Goal: Task Accomplishment & Management: Use online tool/utility

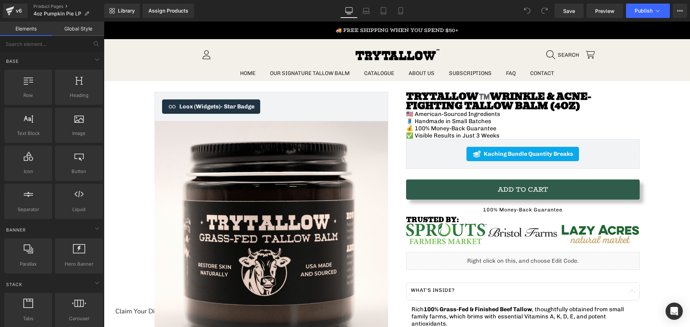
click at [401, 9] on icon at bounding box center [400, 10] width 7 height 7
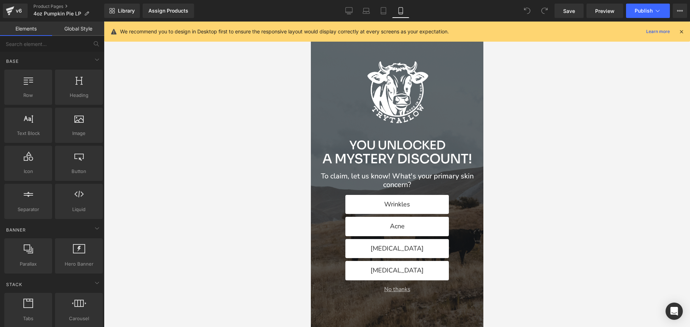
click at [397, 291] on button "No thanks" at bounding box center [396, 289] width 161 height 7
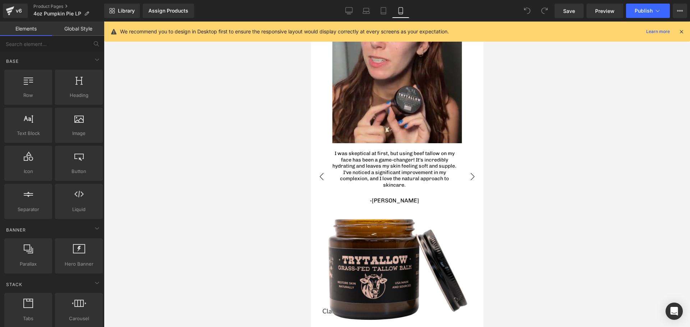
scroll to position [1541, 0]
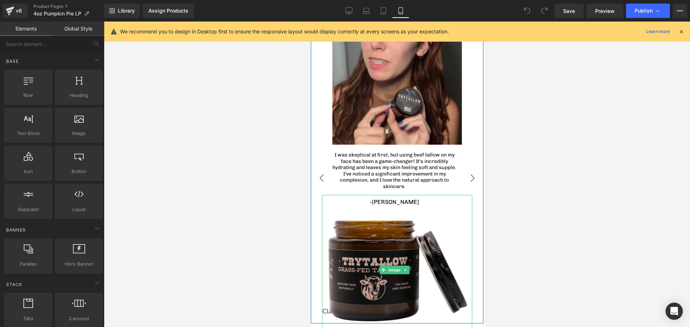
click at [385, 313] on img at bounding box center [397, 270] width 150 height 150
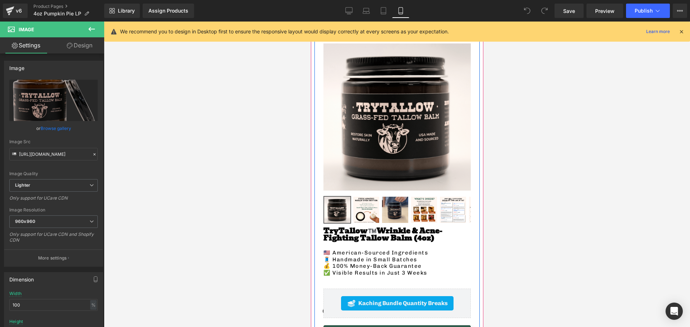
scroll to position [0, 0]
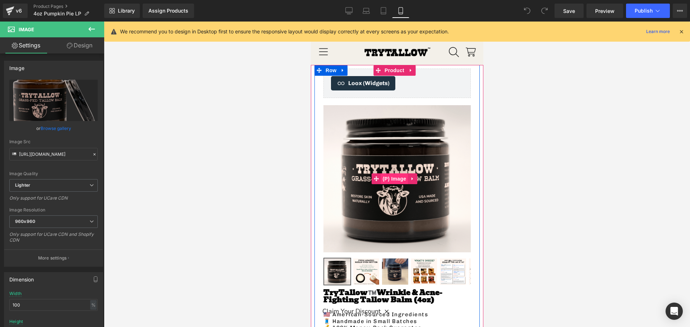
click at [394, 178] on span "(P) Image" at bounding box center [393, 179] width 27 height 11
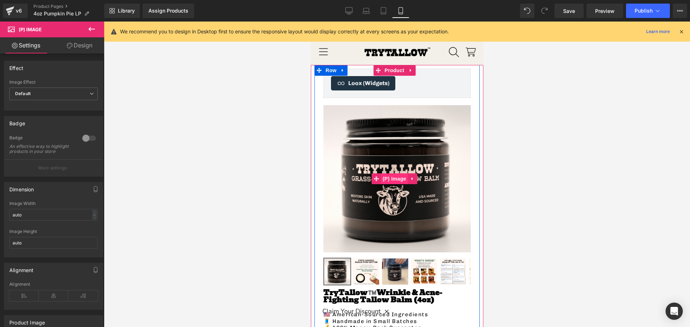
click at [388, 174] on span "(P) Image" at bounding box center [393, 179] width 27 height 11
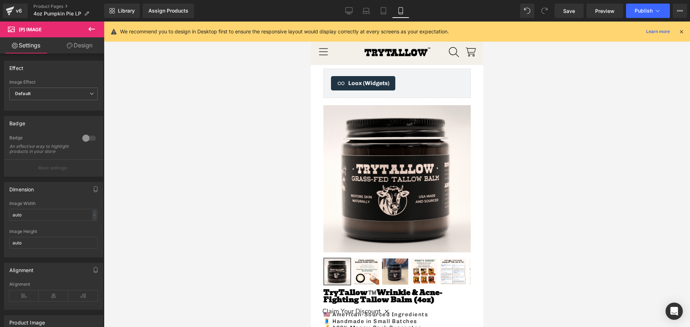
click at [87, 29] on icon at bounding box center [91, 29] width 9 height 9
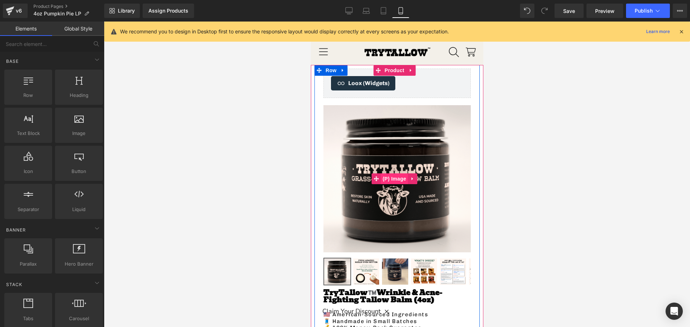
click at [391, 177] on span "(P) Image" at bounding box center [393, 179] width 27 height 11
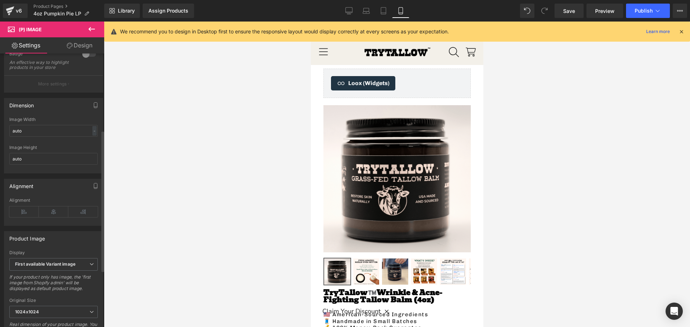
scroll to position [150, 0]
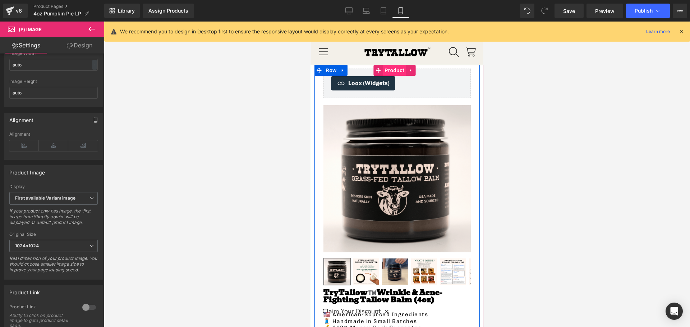
click at [393, 72] on span "Product" at bounding box center [393, 70] width 23 height 11
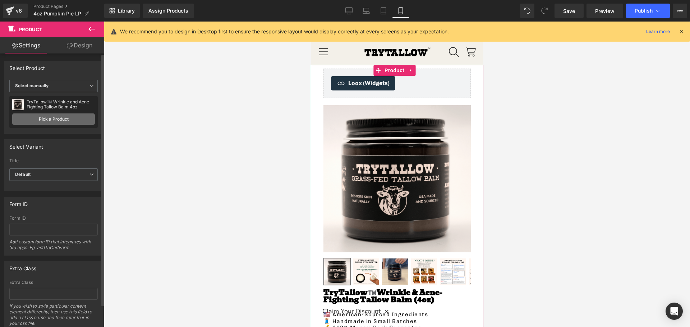
click at [42, 119] on link "Pick a Product" at bounding box center [53, 119] width 83 height 11
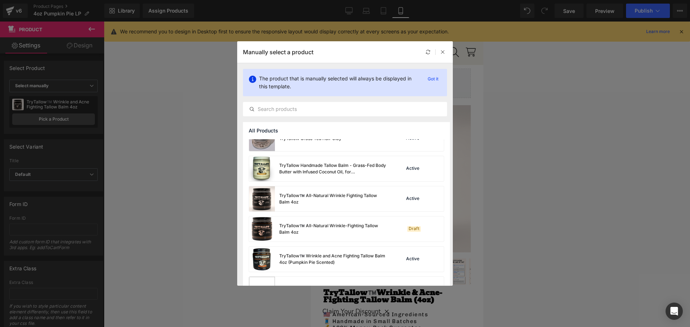
scroll to position [308, 0]
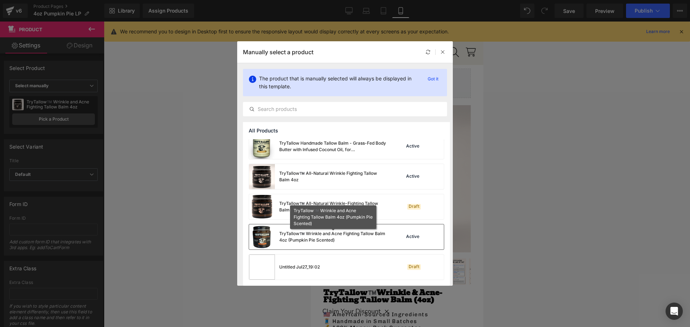
click at [281, 234] on div "TryTallow™️ Wrinkle and Acne Fighting Tallow Balm 4oz (Pumpkin Pie Scented)" at bounding box center [333, 237] width 108 height 13
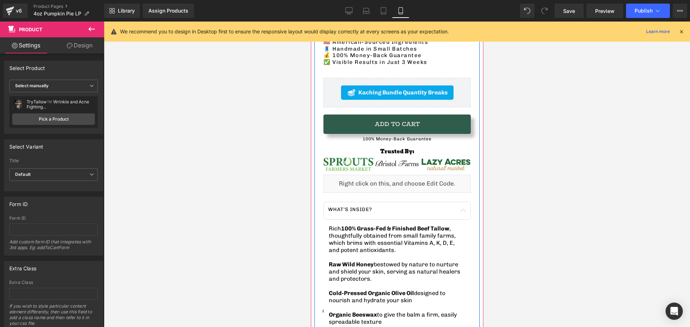
scroll to position [359, 0]
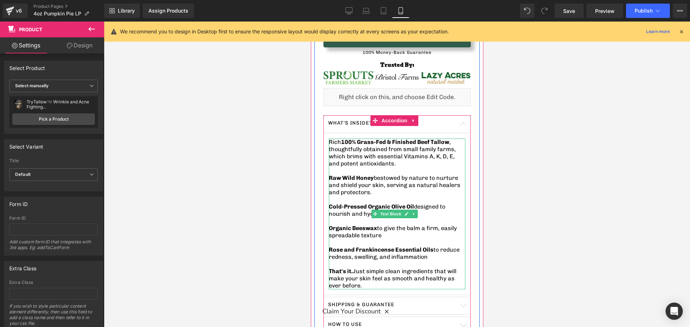
drag, startPoint x: 436, startPoint y: 248, endPoint x: 419, endPoint y: 251, distance: 17.8
click at [397, 248] on p "Rose and Frankincense Essential Oils to reduce redness, swelling, and inflammat…" at bounding box center [396, 253] width 137 height 14
click at [416, 250] on span "Rose and Frankincense Essential Oils to reduce redness, swelling, and inflammat…" at bounding box center [393, 253] width 131 height 14
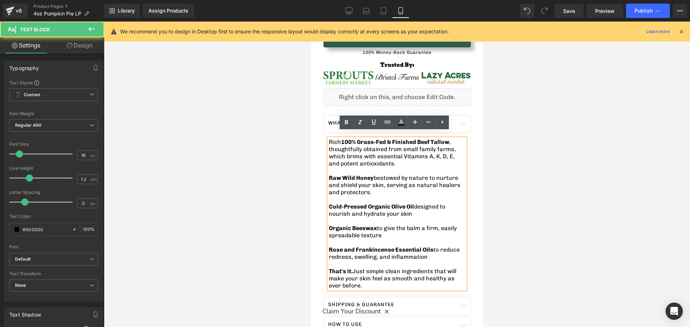
click at [420, 251] on p "Rose and Frankincense Essential Oils to reduce redness, swelling, and inflammat…" at bounding box center [396, 253] width 137 height 14
drag, startPoint x: 422, startPoint y: 251, endPoint x: 329, endPoint y: 246, distance: 93.5
click at [329, 246] on p "Rose and Frankincense Essential Oils to reduce redness, swelling, and inflammat…" at bounding box center [396, 253] width 137 height 14
copy span "Rose and Frankincense Essential Oils to reduce redness, swelling, and inflammat…"
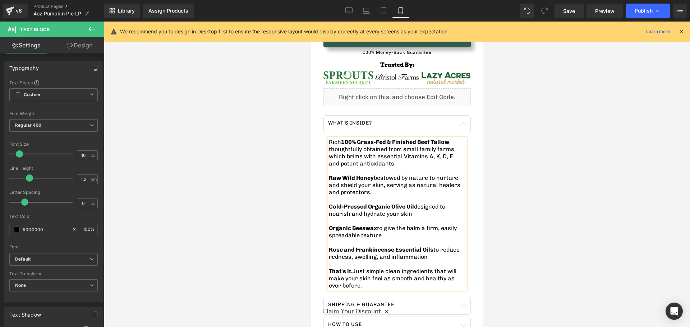
click at [391, 246] on span "Rose and Frankincense Essential Oils" at bounding box center [380, 249] width 105 height 7
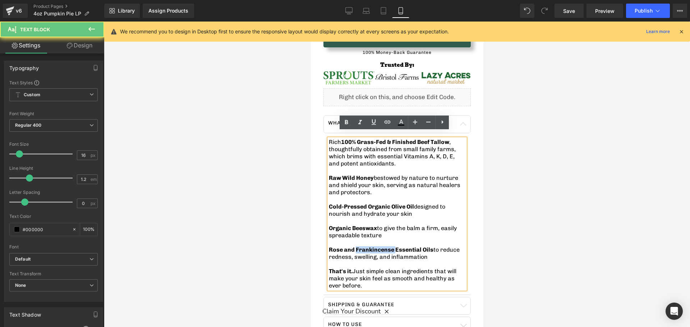
click at [391, 246] on span "Rose and Frankincense Essential Oils" at bounding box center [380, 249] width 105 height 7
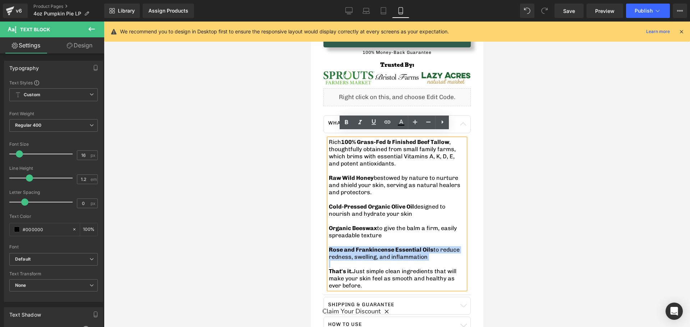
copy span "Rose and Frankincense Essential Oils to reduce redness, swelling, and inflammat…"
click at [392, 247] on p "Rose and Frankincense Essential Oils to reduce redness, swelling, and inflammat…" at bounding box center [396, 253] width 137 height 14
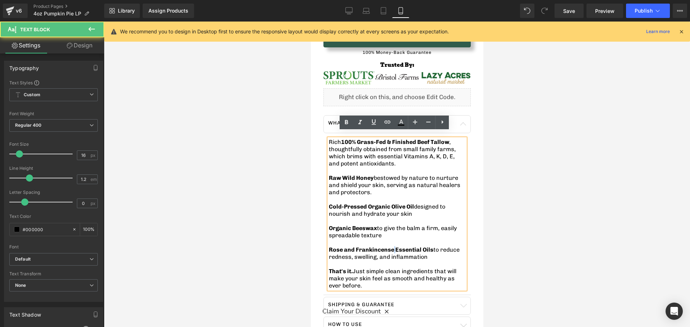
click at [392, 247] on p "Rose and Frankincense Essential Oils to reduce redness, swelling, and inflammat…" at bounding box center [396, 253] width 137 height 14
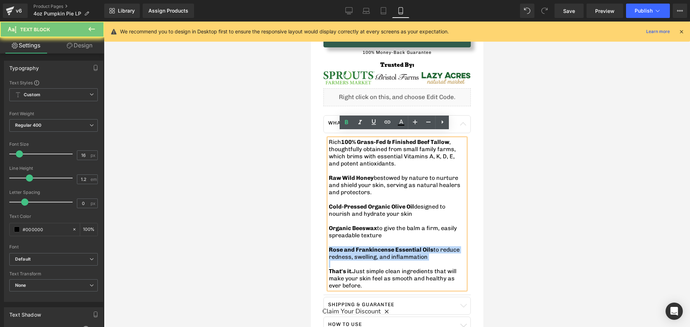
click at [392, 247] on p "Rose and Frankincense Essential Oils to reduce redness, swelling, and inflammat…" at bounding box center [396, 253] width 137 height 14
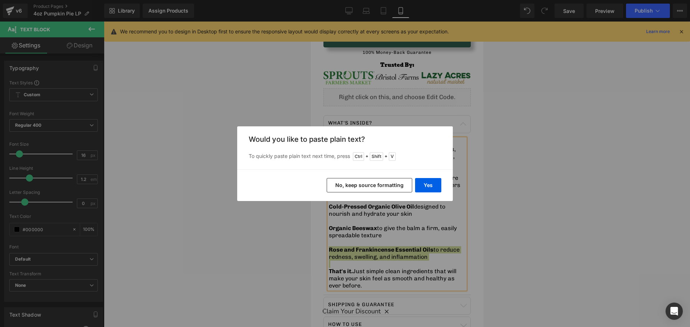
click at [376, 184] on button "No, keep source formatting" at bounding box center [370, 185] width 86 height 14
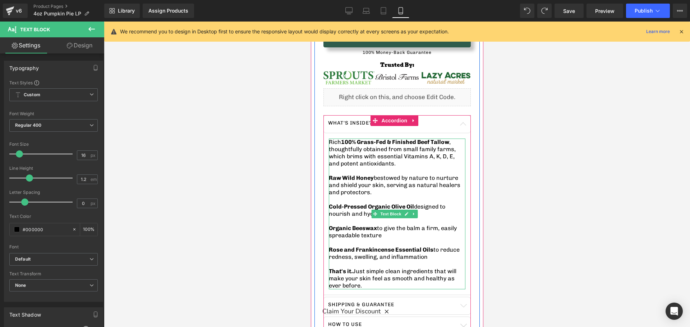
click at [378, 251] on span "Rose and Frankincense Essential Oils to reduce redness, swelling, and inflammat…" at bounding box center [393, 253] width 131 height 14
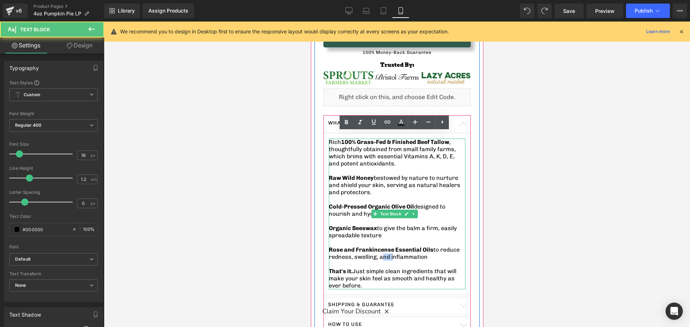
click at [378, 251] on span "Rose and Frankincense Essential Oils to reduce redness, swelling, and inflammat…" at bounding box center [393, 253] width 131 height 14
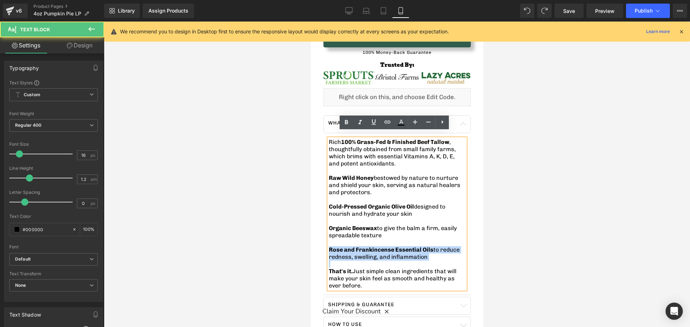
click at [378, 251] on span "Rose and Frankincense Essential Oils to reduce redness, swelling, and inflammat…" at bounding box center [393, 253] width 131 height 14
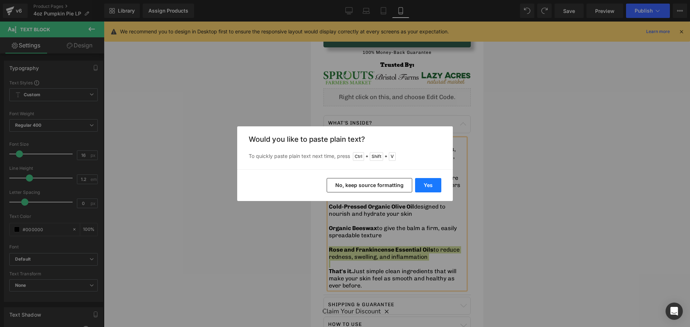
drag, startPoint x: 423, startPoint y: 185, endPoint x: 109, endPoint y: 166, distance: 314.9
click at [423, 185] on button "Yes" at bounding box center [428, 185] width 26 height 14
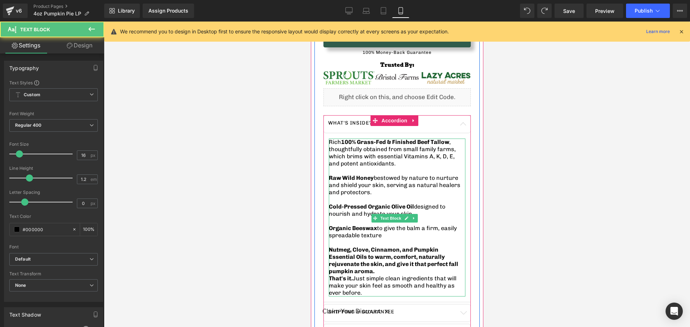
click at [442, 262] on b "Nutmeg, Clove, Cinnamon, and Pumpkin Essential Oils to warm, comfort, naturally…" at bounding box center [392, 260] width 129 height 28
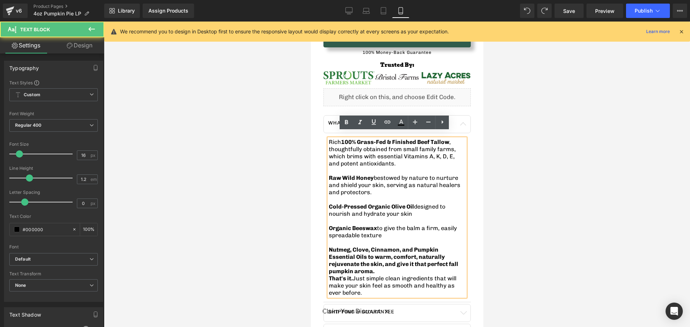
click at [435, 268] on p "Nutmeg, Clove, Cinnamon, and Pumpkin Essential Oils to warm, comfort, naturally…" at bounding box center [396, 260] width 137 height 29
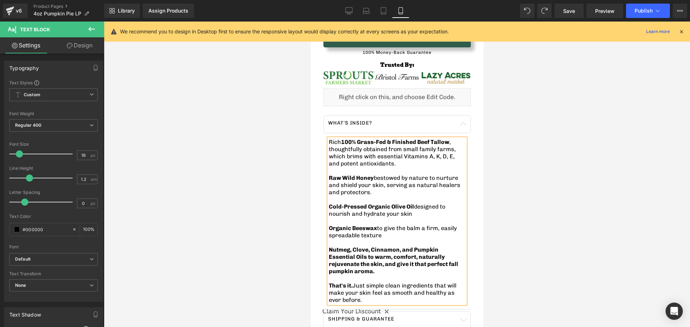
click at [388, 253] on b "Nutmeg, Clove, Cinnamon, and Pumpkin Essential Oils to warm, comfort, naturally…" at bounding box center [392, 260] width 129 height 28
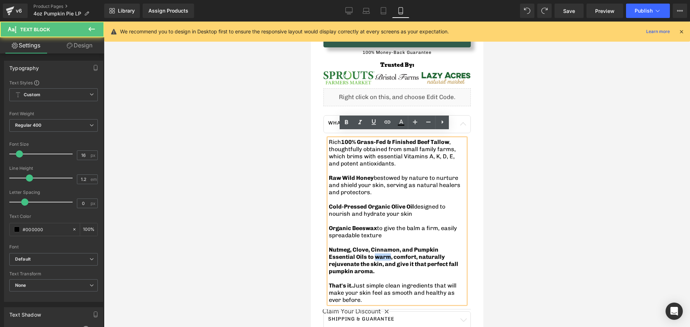
click at [388, 253] on b "Nutmeg, Clove, Cinnamon, and Pumpkin Essential Oils to warm, comfort, naturally…" at bounding box center [392, 260] width 129 height 28
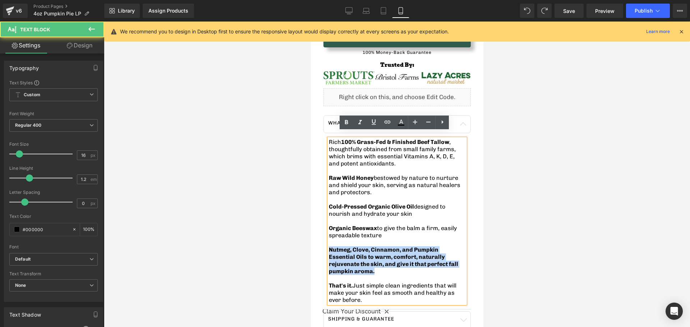
click at [388, 253] on b "Nutmeg, Clove, Cinnamon, and Pumpkin Essential Oils to warm, comfort, naturally…" at bounding box center [392, 260] width 129 height 28
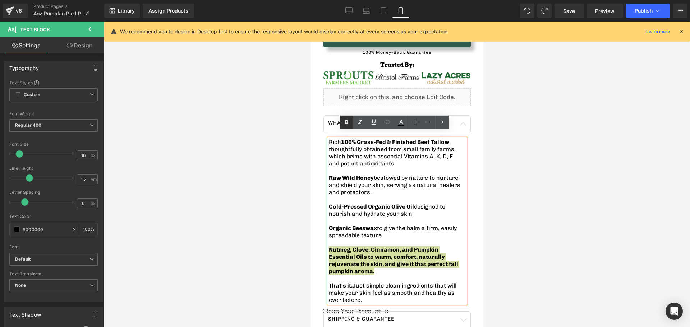
click at [345, 123] on icon at bounding box center [346, 122] width 9 height 9
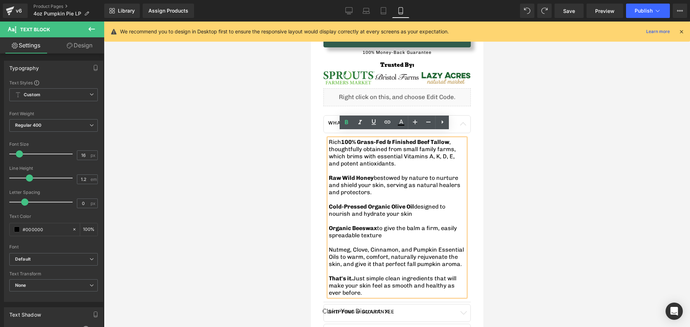
click at [368, 246] on p "Nutmeg, Clove, Cinnamon, and Pumpkin Essential Oils to warm, comfort, naturally…" at bounding box center [396, 257] width 137 height 22
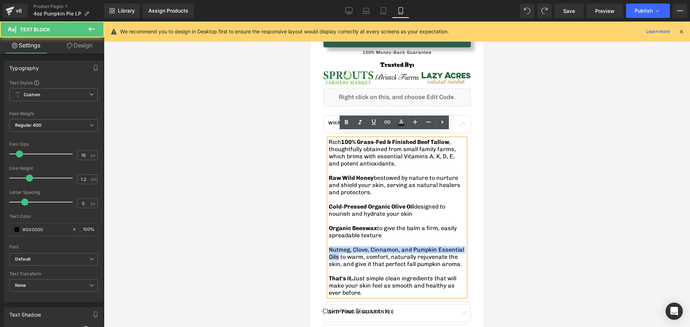
drag, startPoint x: 338, startPoint y: 251, endPoint x: 328, endPoint y: 244, distance: 11.9
click at [328, 246] on p "Nutmeg, Clove, Cinnamon, and Pumpkin Essential Oils to warm, comfort, naturally…" at bounding box center [396, 257] width 137 height 22
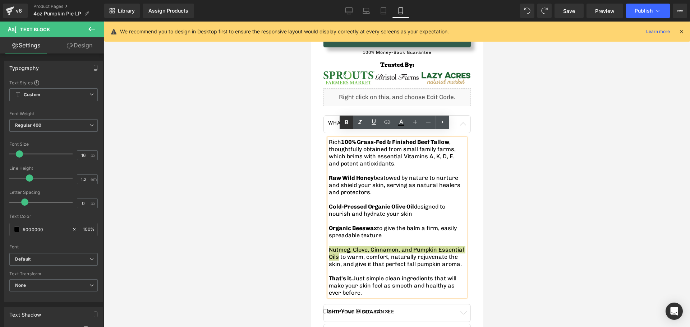
click at [345, 124] on icon at bounding box center [346, 122] width 9 height 9
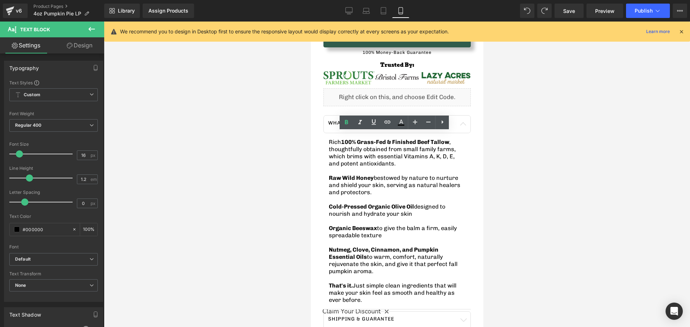
click at [272, 213] on div at bounding box center [397, 175] width 586 height 306
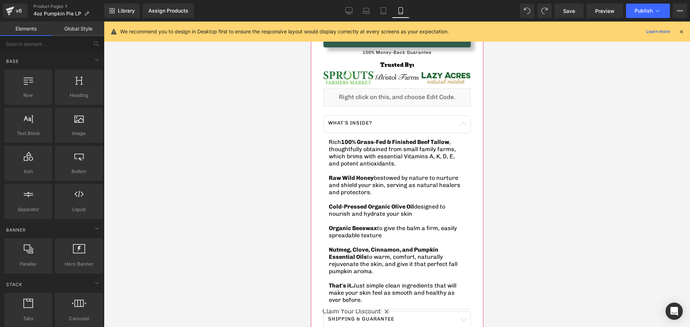
click at [350, 247] on strong "Nutmeg, Clove, Cinnamon, and Pumpkin Essential Oils" at bounding box center [383, 253] width 110 height 14
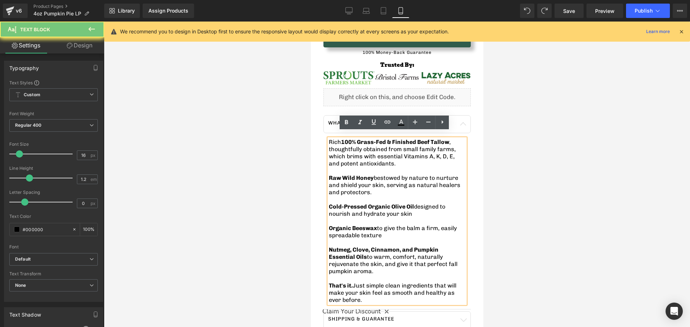
click at [351, 247] on strong "Nutmeg, Clove, Cinnamon, and Pumpkin Essential Oils" at bounding box center [383, 253] width 110 height 14
click at [370, 254] on strong "Nutmeg, Clove, Cinnamon, and Pumpkin Essential Oils" at bounding box center [383, 253] width 110 height 14
click at [378, 252] on p "Nutmeg, Clove, Cinnamon, and Pumpkin Essential Oils to warm, comfort, naturally…" at bounding box center [396, 260] width 137 height 29
click at [357, 208] on span "Cold-Pressed Organic Olive Oil designed to nourish and hydrate your skin" at bounding box center [386, 210] width 116 height 14
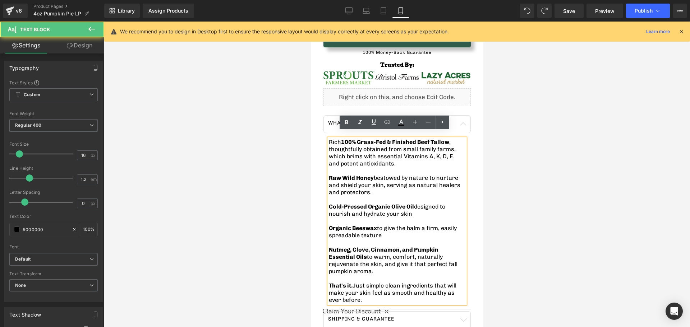
click at [361, 225] on p "Organic Beeswax to give the balm a firm, easily spreadable texture" at bounding box center [396, 232] width 137 height 14
click at [362, 225] on span "Organic Beeswax" at bounding box center [352, 228] width 48 height 7
click at [365, 246] on strong "Nutmeg, Clove, Cinnamon, and Pumpkin Essential Oils" at bounding box center [383, 253] width 110 height 14
click at [364, 246] on strong "Nutmeg, Clove, Cinnamon, and Pumpkin Essential Oils" at bounding box center [383, 253] width 110 height 14
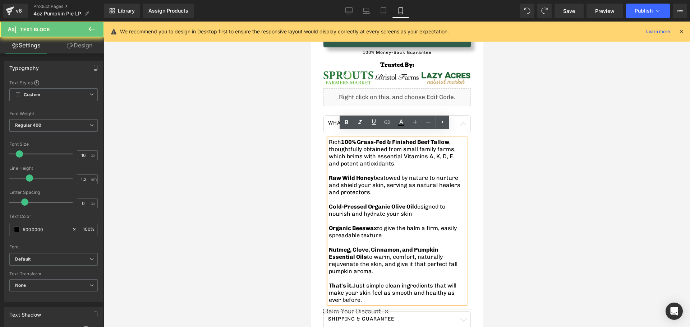
click at [364, 246] on strong "Nutmeg, Clove, Cinnamon, and Pumpkin Essential Oils" at bounding box center [383, 253] width 110 height 14
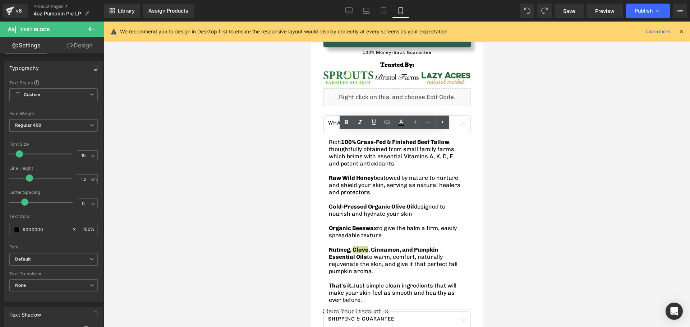
click at [283, 241] on div at bounding box center [397, 175] width 586 height 306
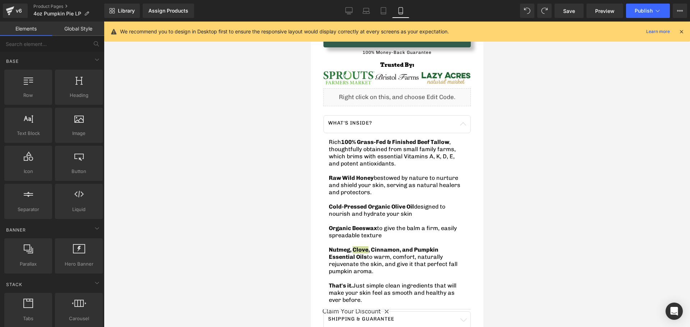
click at [272, 236] on div at bounding box center [397, 175] width 586 height 306
click at [354, 232] on span "Organic Beeswax to give the balm a firm, easily spreadable texture" at bounding box center [392, 232] width 128 height 14
click at [369, 225] on span "Organic Beeswax" at bounding box center [352, 228] width 48 height 7
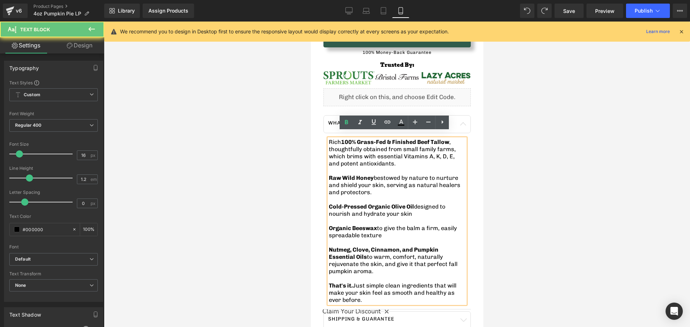
click at [364, 253] on strong "Nutmeg, Clove, Cinnamon, and Pumpkin Essential Oils" at bounding box center [383, 253] width 110 height 14
click at [369, 229] on span "Organic Beeswax to give the balm a firm, easily spreadable texture" at bounding box center [392, 232] width 128 height 14
drag, startPoint x: 383, startPoint y: 230, endPoint x: 321, endPoint y: 224, distance: 62.4
click at [321, 224] on div "TryTallow™️ Wrinkle & Acne-Fighting Tallow Balm (4oz) Heading 🇺🇸 American-Sourc…" at bounding box center [396, 137] width 165 height 423
drag, startPoint x: 190, startPoint y: 178, endPoint x: 303, endPoint y: 185, distance: 113.8
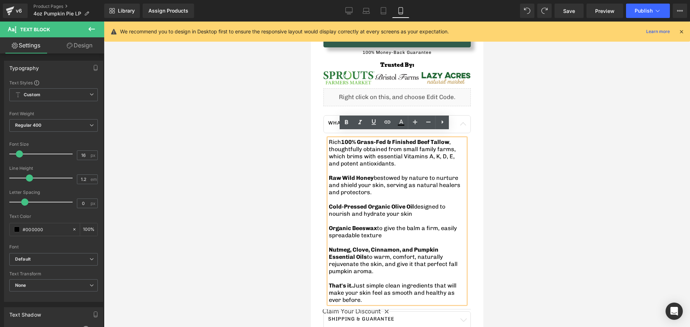
click at [190, 178] on div at bounding box center [397, 175] width 586 height 306
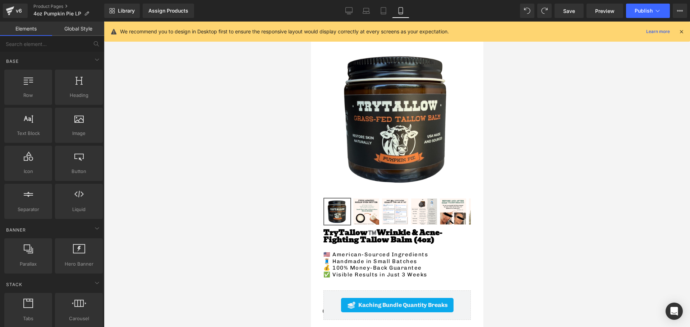
scroll to position [0, 0]
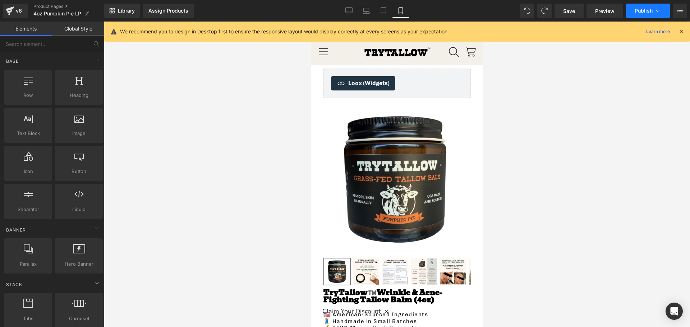
click at [643, 12] on span "Publish" at bounding box center [643, 11] width 18 height 6
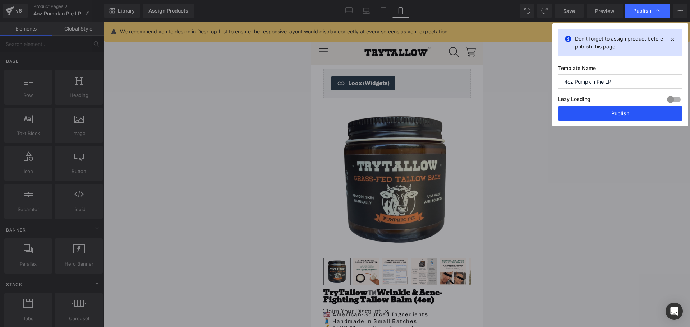
click at [577, 112] on button "Publish" at bounding box center [620, 113] width 124 height 14
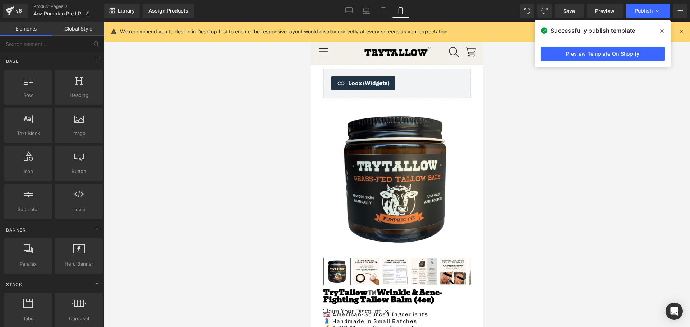
click at [663, 32] on icon at bounding box center [662, 31] width 4 height 4
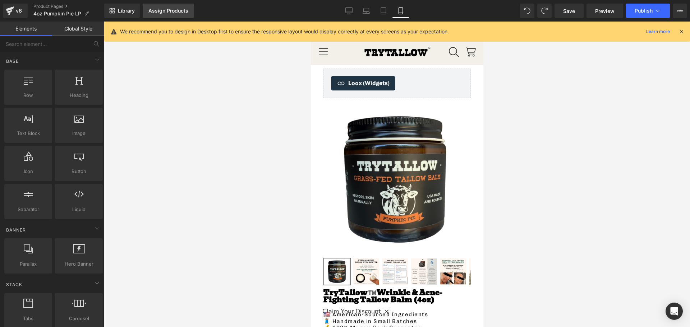
click at [160, 8] on div "Assign Products" at bounding box center [168, 11] width 40 height 6
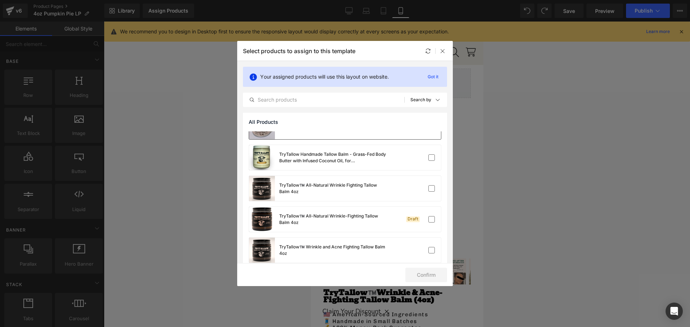
scroll to position [337, 0]
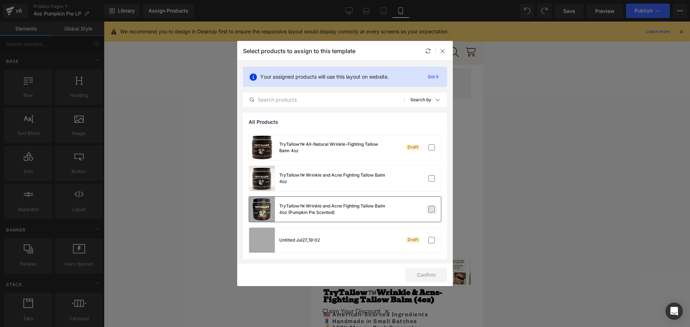
click at [428, 210] on label at bounding box center [431, 209] width 6 height 6
click at [431, 209] on input "checkbox" at bounding box center [431, 209] width 0 height 0
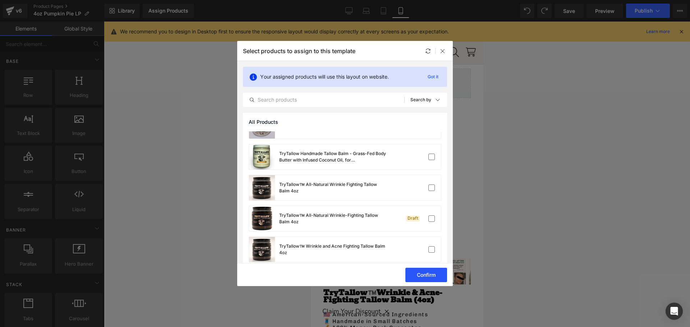
scroll to position [265, 0]
click at [422, 278] on button "Confirm" at bounding box center [426, 275] width 42 height 14
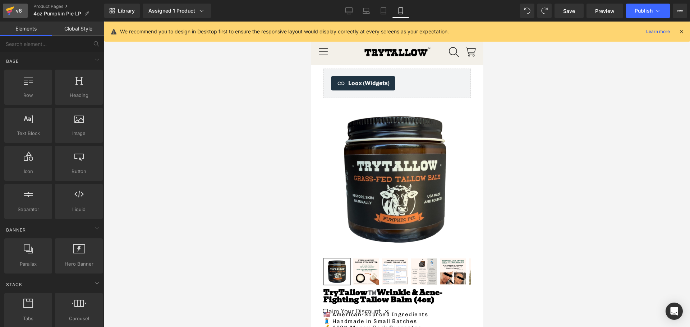
click at [13, 8] on icon at bounding box center [10, 8] width 8 height 5
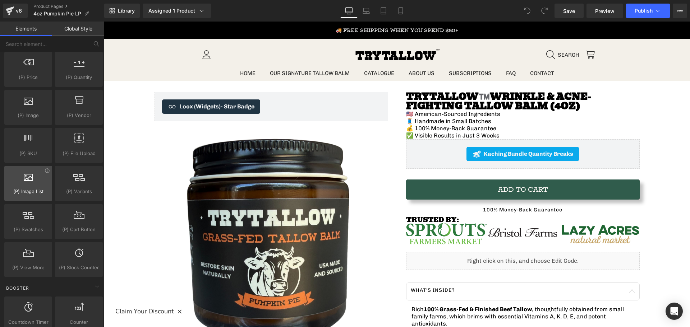
scroll to position [754, 0]
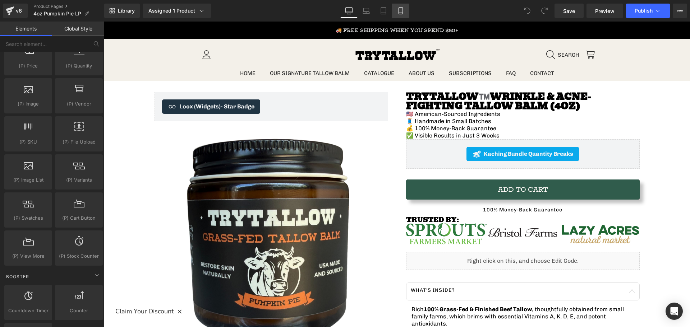
click at [402, 14] on icon at bounding box center [400, 10] width 7 height 7
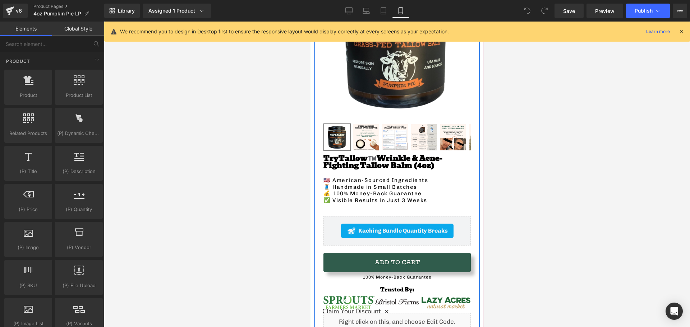
scroll to position [144, 0]
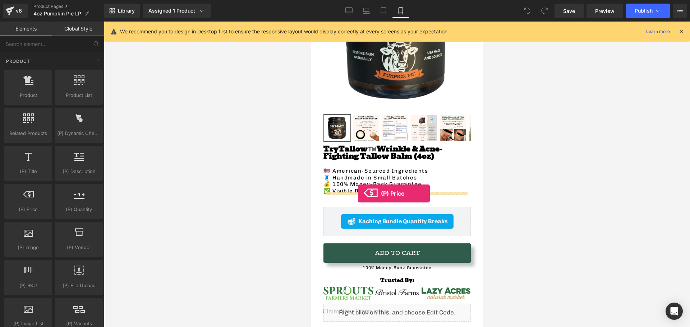
drag, startPoint x: 346, startPoint y: 226, endPoint x: 357, endPoint y: 194, distance: 34.1
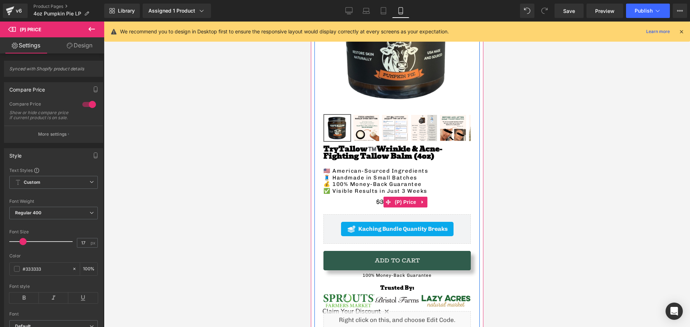
click at [444, 198] on div "$37.95 $29.99" at bounding box center [396, 202] width 147 height 8
click at [403, 199] on span "(P) Price" at bounding box center [405, 202] width 25 height 11
click at [354, 198] on div "$37.95 $29.99" at bounding box center [396, 202] width 147 height 8
click at [376, 198] on span "$37.95" at bounding box center [385, 201] width 19 height 7
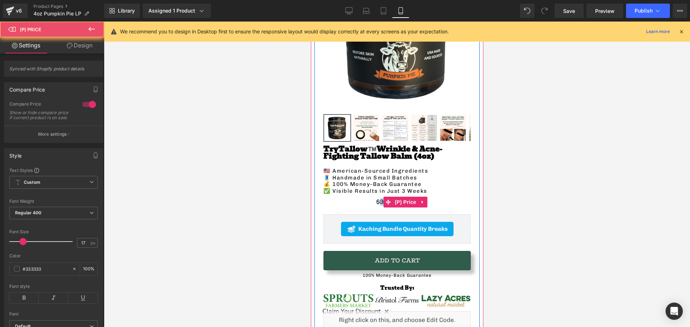
click at [376, 198] on span "$37.95" at bounding box center [385, 201] width 19 height 7
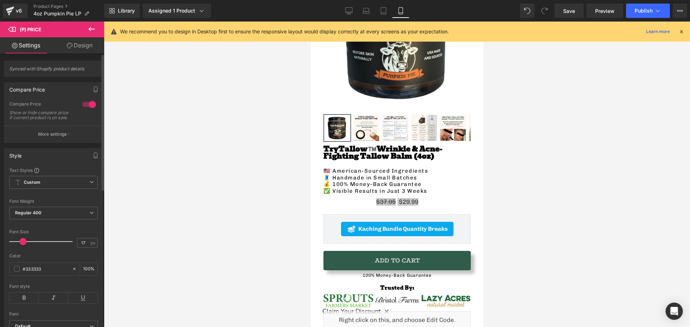
click at [24, 245] on span at bounding box center [22, 241] width 7 height 7
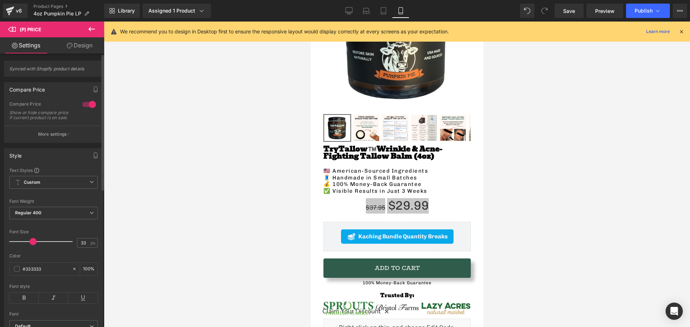
type input "32"
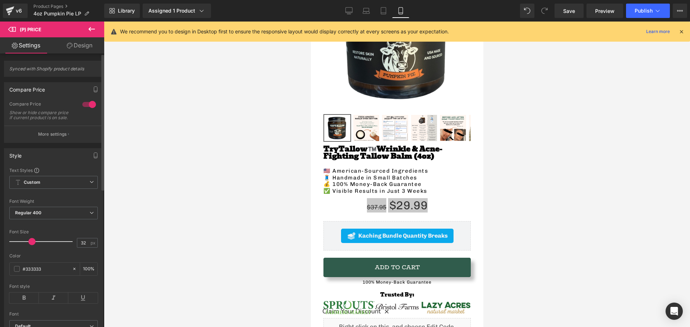
drag, startPoint x: 24, startPoint y: 248, endPoint x: 32, endPoint y: 249, distance: 8.8
click at [32, 245] on span at bounding box center [31, 241] width 7 height 7
click at [19, 272] on span at bounding box center [17, 269] width 6 height 6
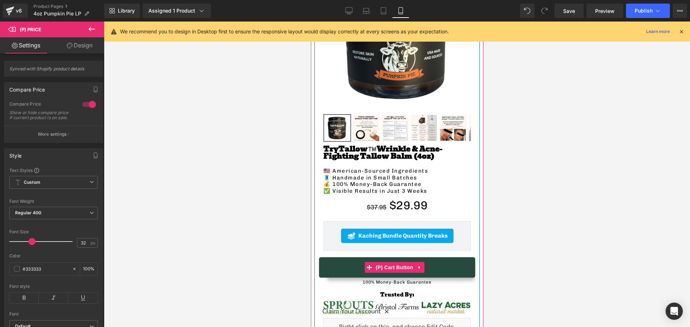
click at [338, 258] on button "Add To Cart" at bounding box center [396, 267] width 147 height 19
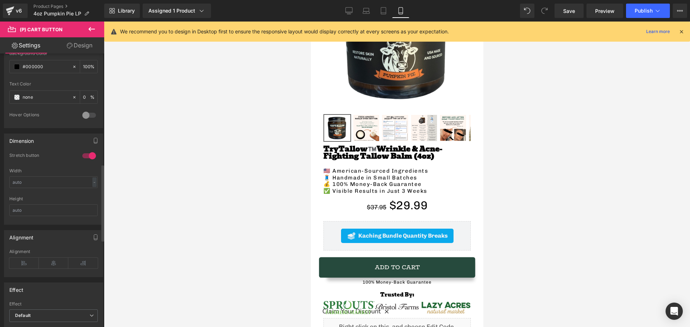
scroll to position [359, 0]
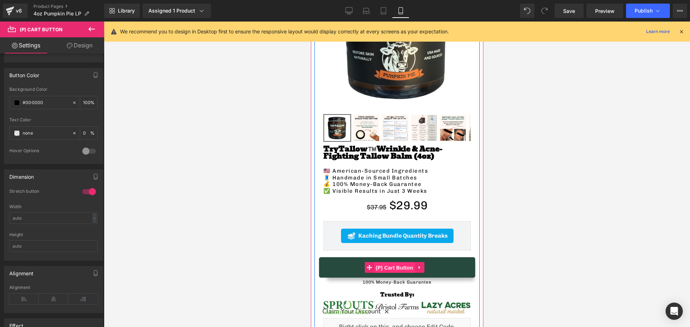
click at [387, 263] on span "(P) Cart Button" at bounding box center [393, 268] width 41 height 11
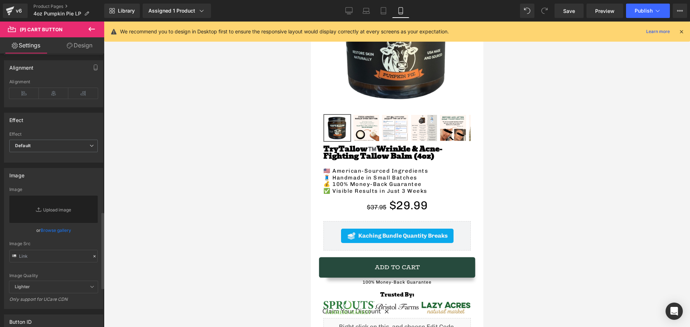
scroll to position [492, 0]
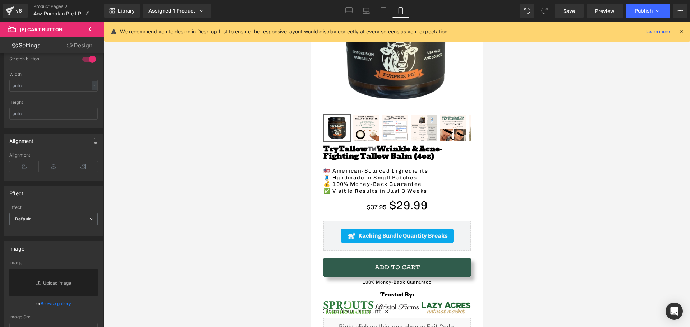
click at [74, 43] on link "Design" at bounding box center [80, 45] width 52 height 16
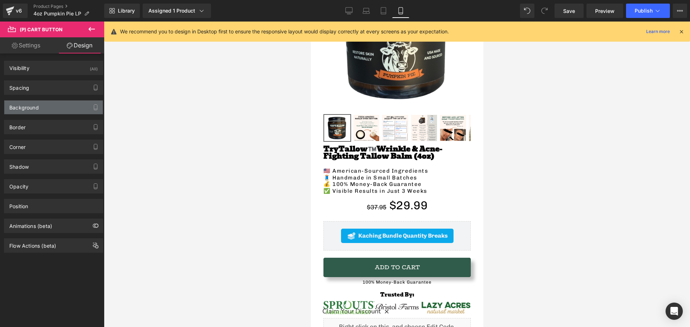
type input "#000000"
type input "100"
click at [26, 105] on div "Background" at bounding box center [23, 106] width 29 height 10
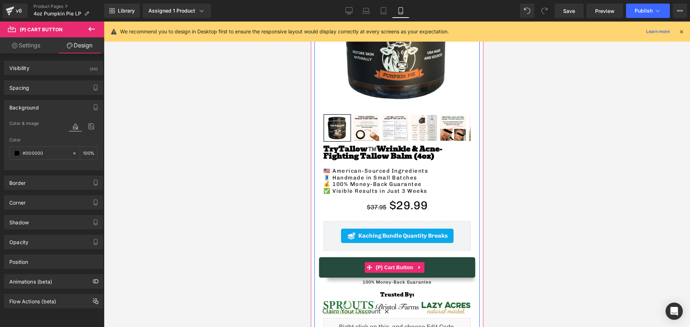
click at [347, 266] on button "Add To Cart" at bounding box center [396, 267] width 147 height 19
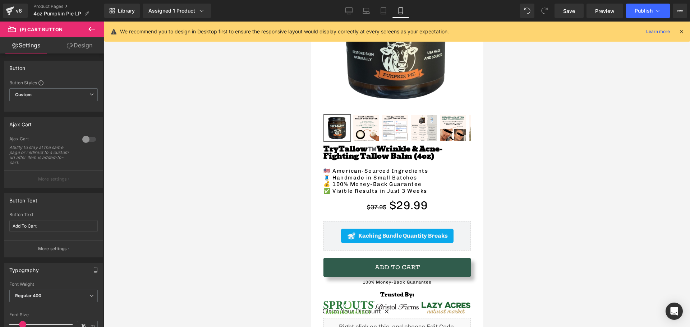
click at [73, 44] on link "Design" at bounding box center [80, 45] width 52 height 16
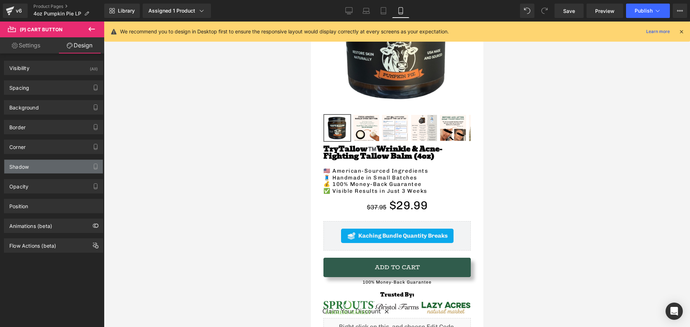
type input "#000000"
type input "100"
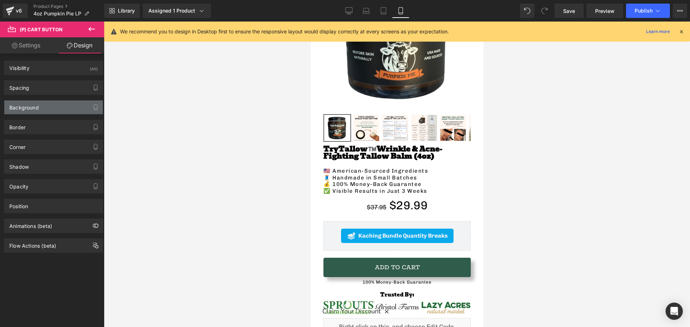
click at [17, 111] on div "Background" at bounding box center [53, 108] width 98 height 14
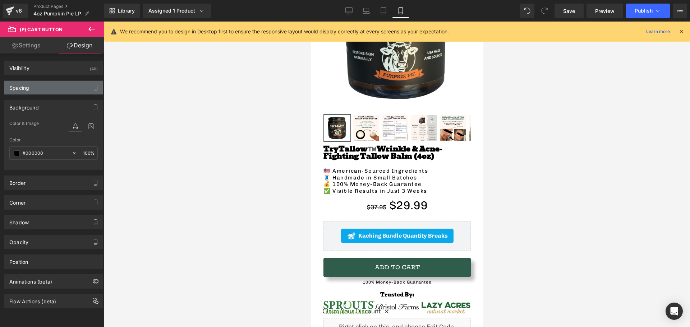
click at [41, 89] on div "Spacing" at bounding box center [53, 88] width 98 height 14
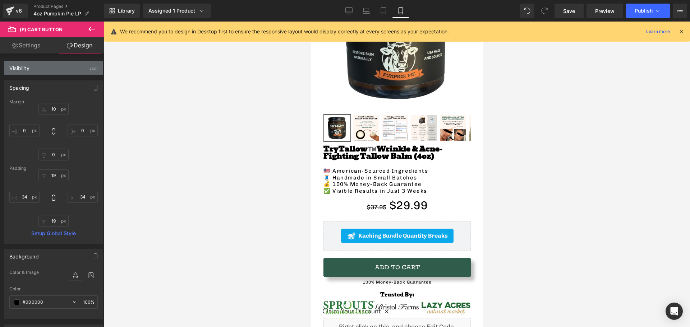
click at [45, 67] on div "Visibility (All)" at bounding box center [53, 68] width 98 height 14
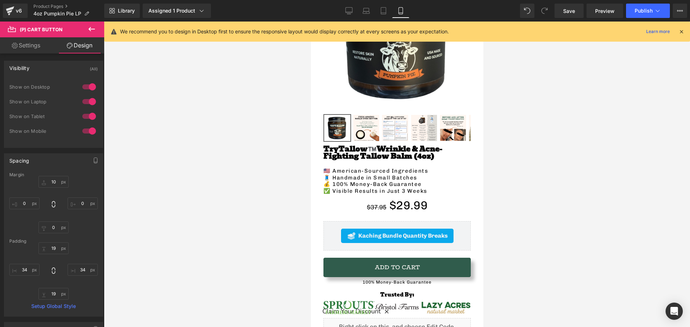
click at [45, 67] on div "Visibility (All)" at bounding box center [53, 68] width 98 height 14
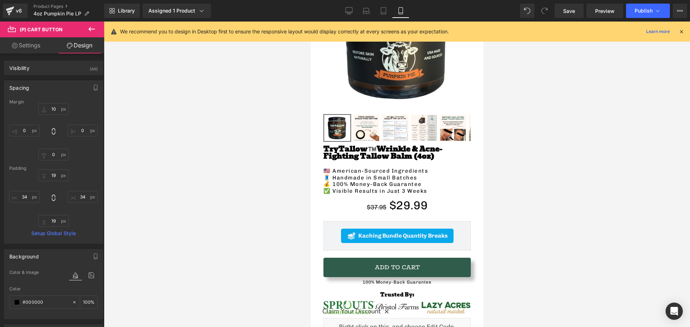
click at [34, 86] on div "Spacing" at bounding box center [53, 88] width 98 height 14
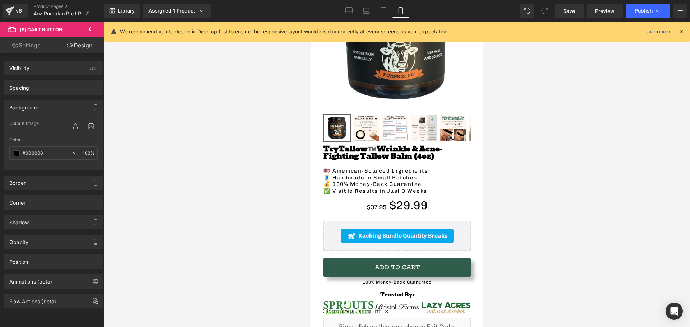
click at [29, 106] on div "Background" at bounding box center [23, 106] width 29 height 10
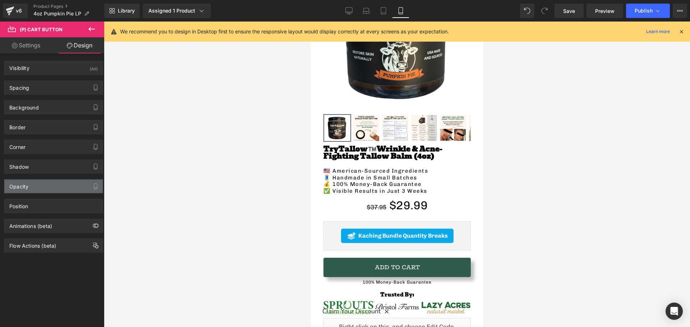
click at [32, 186] on div "Opacity" at bounding box center [53, 187] width 98 height 14
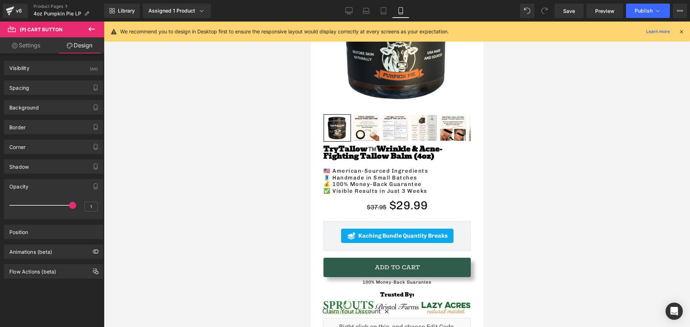
click at [31, 186] on div "Opacity" at bounding box center [53, 187] width 98 height 14
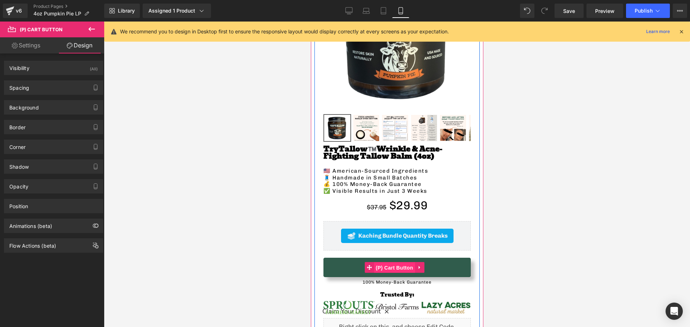
drag, startPoint x: 398, startPoint y: 262, endPoint x: 527, endPoint y: 242, distance: 130.8
click at [398, 263] on span "(P) Cart Button" at bounding box center [393, 268] width 41 height 11
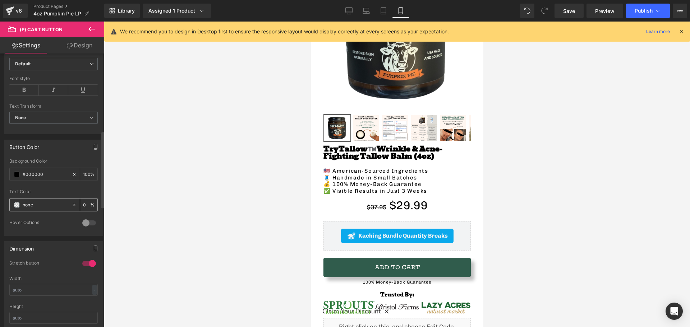
scroll to position [276, 0]
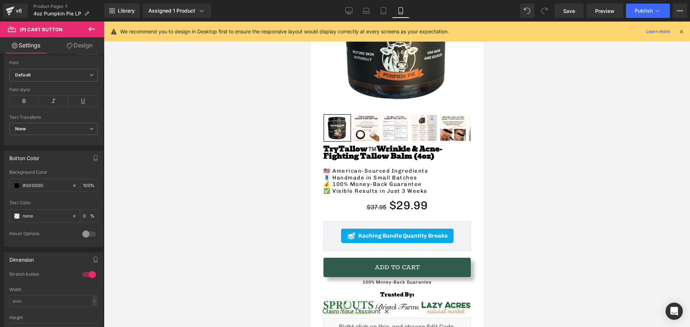
click at [69, 45] on icon at bounding box center [70, 46] width 6 height 6
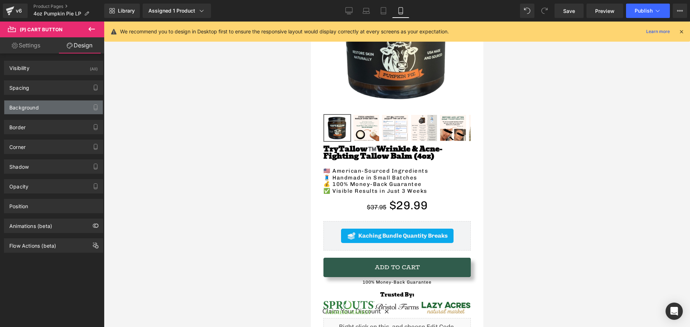
type input "#000000"
type input "100"
click at [30, 108] on div "Background" at bounding box center [23, 106] width 29 height 10
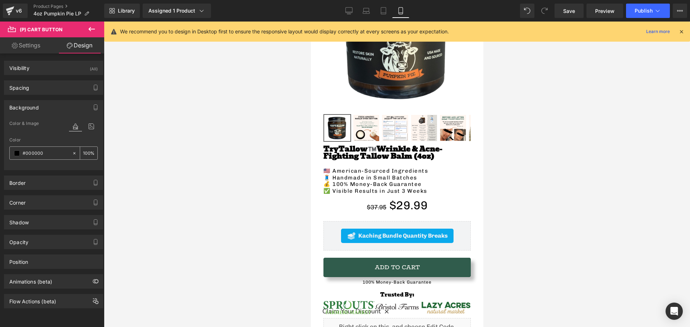
click at [17, 150] on div "#000000" at bounding box center [41, 153] width 62 height 13
click at [17, 154] on span at bounding box center [17, 154] width 6 height 6
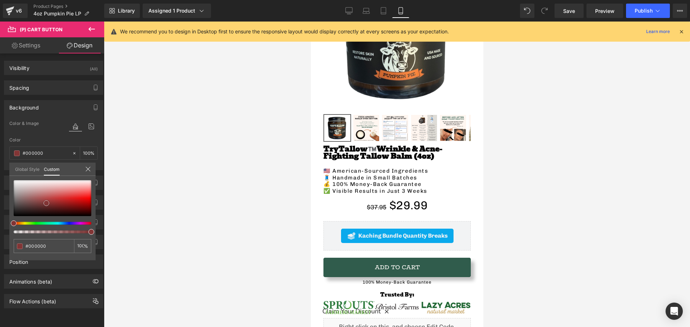
type input "#823535"
type input "#843333"
type input "#8a2c2c"
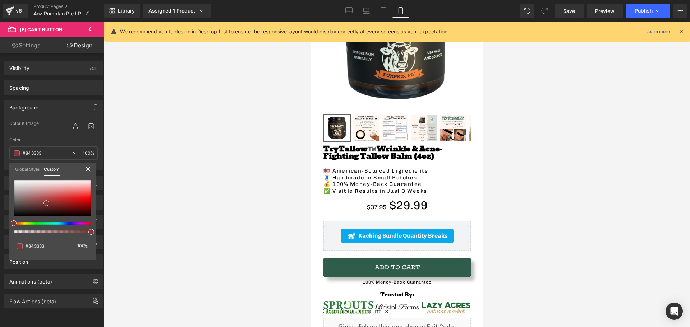
type input "#8a2c2c"
type input "#a32323"
type input "#c11414"
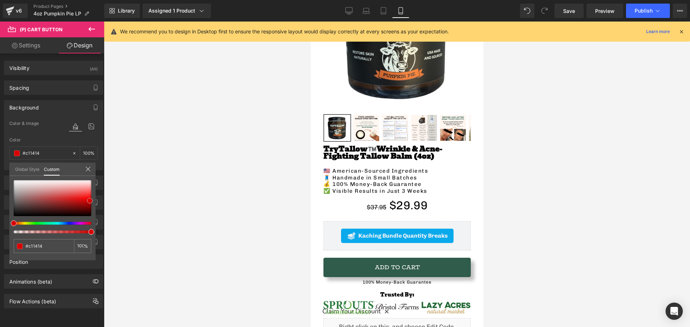
type input "#d20808"
type input "#d90202"
type input "#e00000"
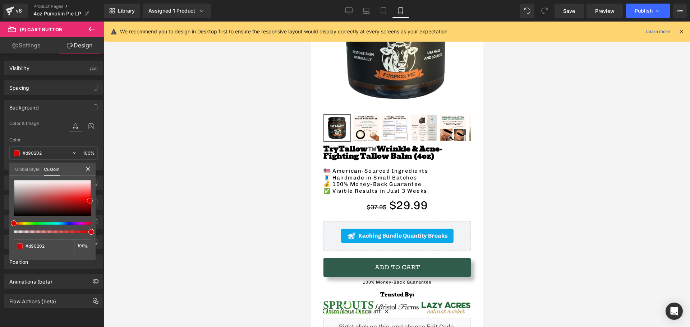
type input "#e00000"
drag, startPoint x: 46, startPoint y: 203, endPoint x: 91, endPoint y: 200, distance: 45.0
click at [91, 200] on div at bounding box center [53, 198] width 78 height 36
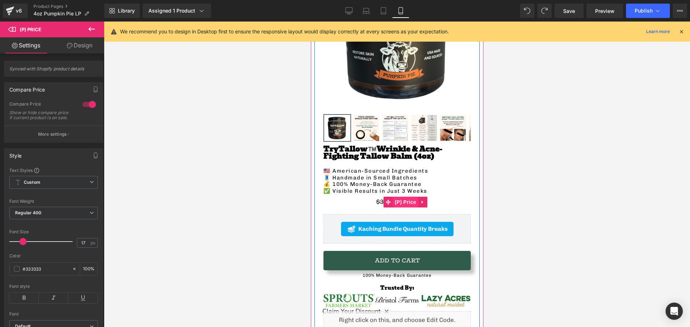
click at [404, 198] on span "(P) Price" at bounding box center [405, 202] width 25 height 11
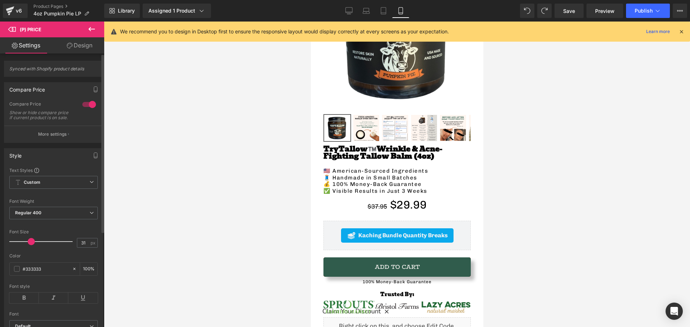
type input "30"
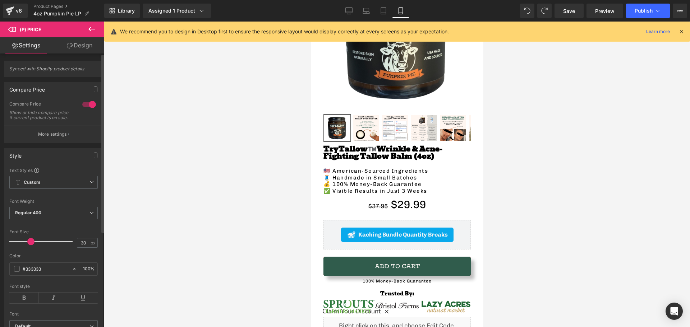
drag, startPoint x: 24, startPoint y: 244, endPoint x: 32, endPoint y: 248, distance: 8.4
click at [32, 245] on span at bounding box center [30, 241] width 7 height 7
click at [22, 276] on div "#333333" at bounding box center [41, 269] width 62 height 13
click at [17, 272] on span at bounding box center [17, 269] width 6 height 6
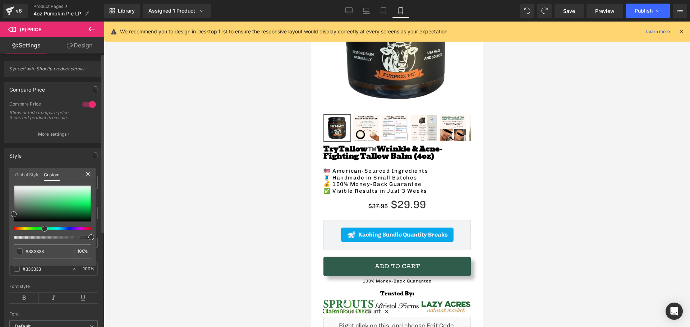
drag, startPoint x: 36, startPoint y: 230, endPoint x: 42, endPoint y: 230, distance: 5.4
click at [42, 230] on div at bounding box center [50, 228] width 78 height 3
type input "#0c5929"
type input "#0c632d"
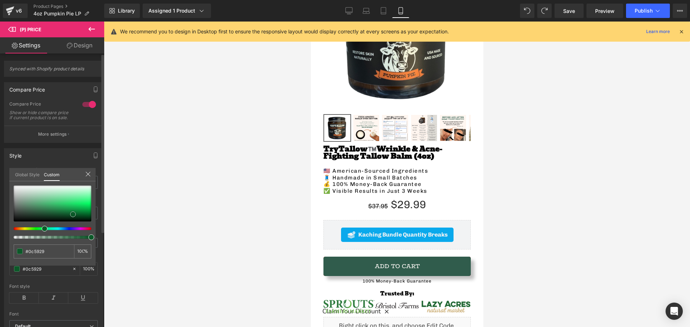
type input "#0c632d"
type input "#068336"
type input "#028635"
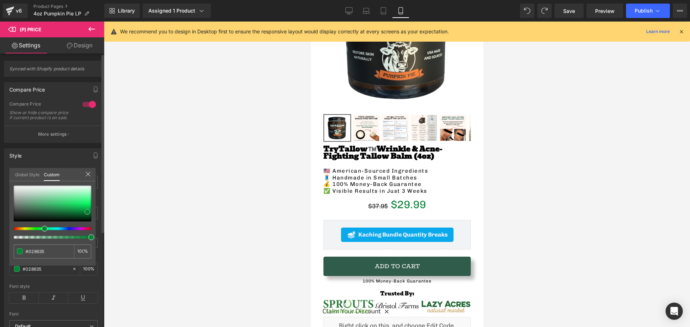
type input "#007a2e"
type input "#00752c"
type input "#00702b"
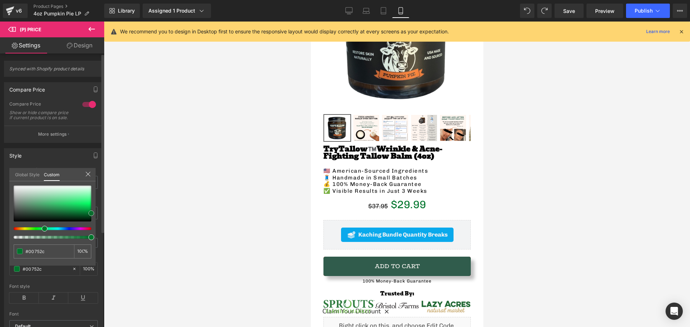
type input "#00702b"
type input "#006627"
type input "#005b23"
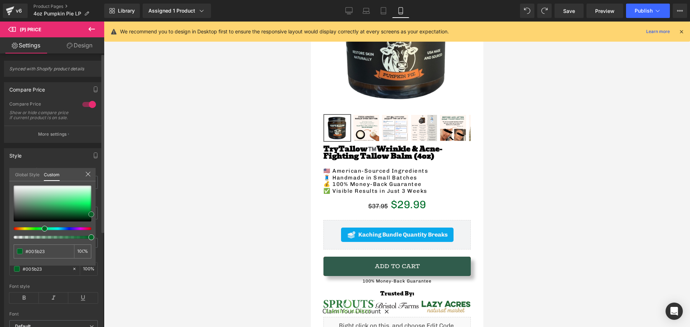
type input "#00511f"
type input "#005b23"
type input "#006b29"
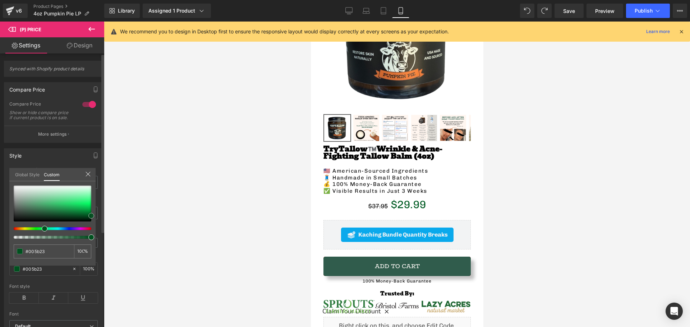
type input "#006b29"
drag, startPoint x: 73, startPoint y: 214, endPoint x: 100, endPoint y: 214, distance: 26.6
click at [100, 214] on div "Style Text Styles Custom Custom Setup Global Style Custom Setup Global Style Th…" at bounding box center [53, 241] width 107 height 196
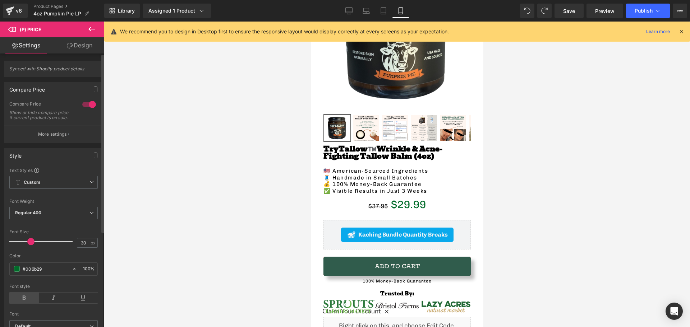
click at [17, 300] on icon at bounding box center [23, 298] width 29 height 11
click at [636, 18] on div "Library Assigned 1 Product Product Preview TryTallow™️ Wrinkle and Acne Fightin…" at bounding box center [397, 11] width 586 height 22
click at [632, 13] on button "Publish" at bounding box center [648, 11] width 44 height 14
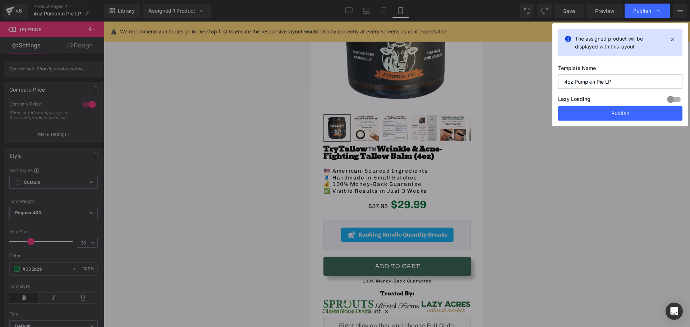
drag, startPoint x: 615, startPoint y: 110, endPoint x: 245, endPoint y: 156, distance: 373.6
click at [615, 110] on button "Publish" at bounding box center [620, 113] width 124 height 14
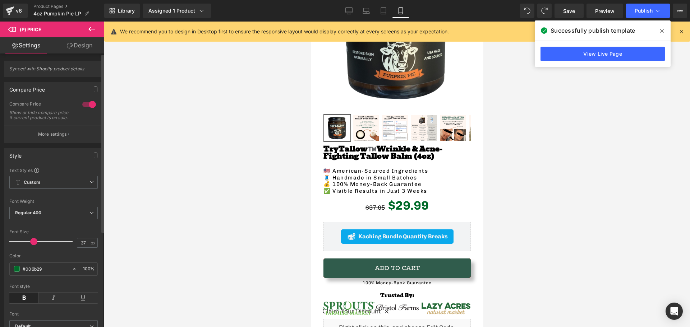
type input "38"
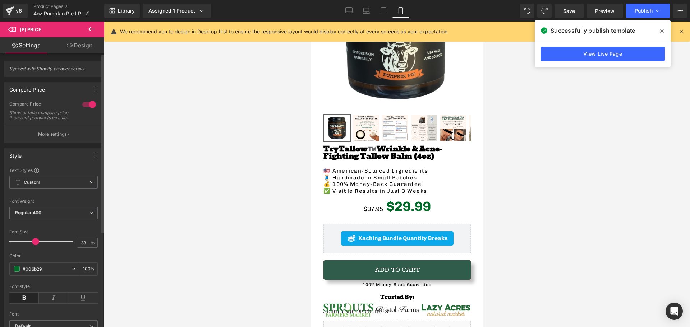
drag, startPoint x: 31, startPoint y: 245, endPoint x: 36, endPoint y: 247, distance: 5.3
click at [36, 245] on span at bounding box center [35, 241] width 7 height 7
click at [606, 56] on link "View Live Page" at bounding box center [602, 54] width 124 height 14
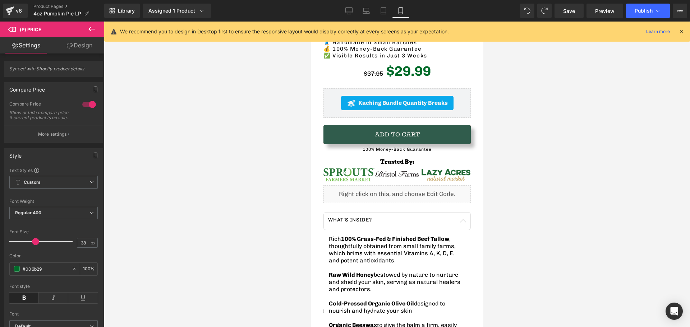
scroll to position [180, 0]
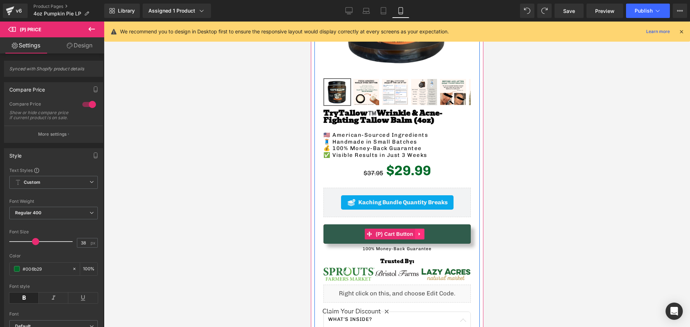
click at [416, 229] on link at bounding box center [419, 234] width 9 height 11
click at [413, 232] on icon at bounding box center [414, 234] width 5 height 5
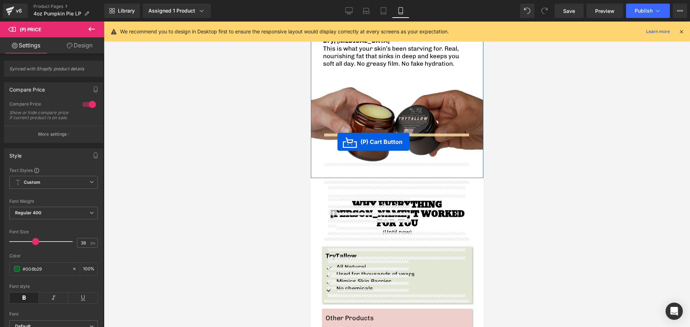
scroll to position [1018, 0]
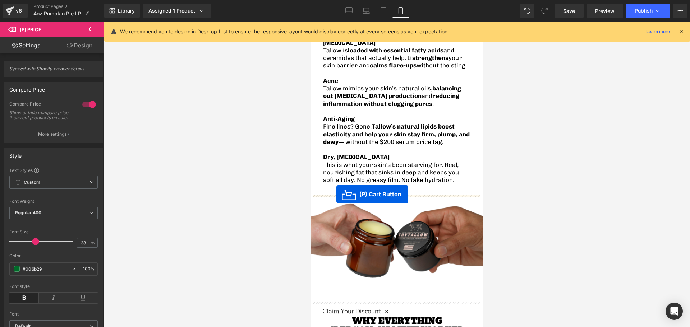
drag, startPoint x: 367, startPoint y: 61, endPoint x: 336, endPoint y: 194, distance: 136.6
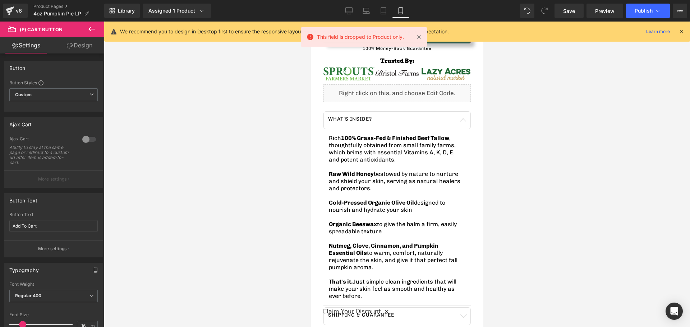
scroll to position [193, 0]
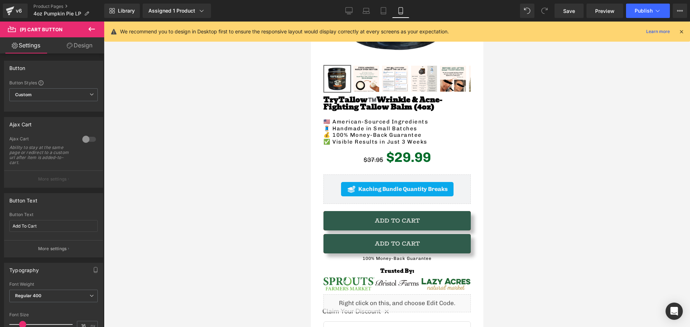
drag, startPoint x: 86, startPoint y: 24, endPoint x: 82, endPoint y: 34, distance: 10.5
click at [86, 24] on button at bounding box center [91, 30] width 25 height 16
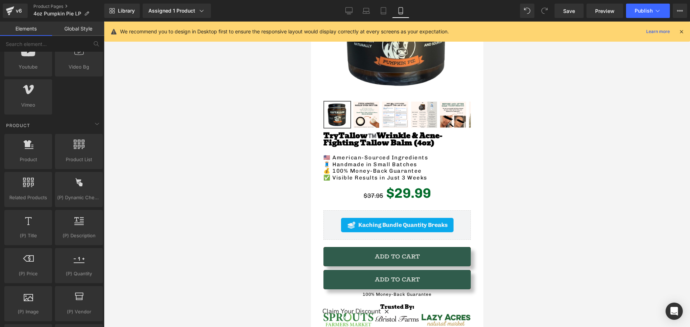
scroll to position [467, 0]
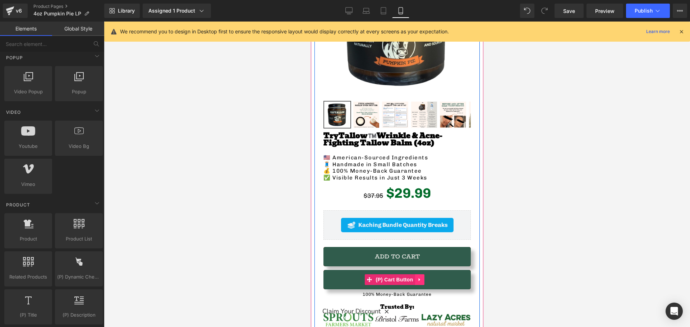
click at [419, 277] on icon at bounding box center [419, 279] width 5 height 5
click at [422, 277] on icon at bounding box center [423, 279] width 5 height 5
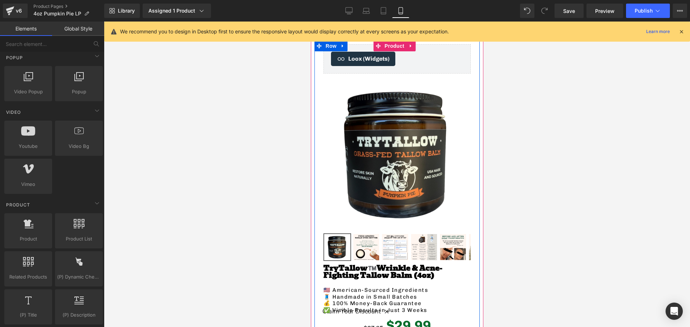
scroll to position [0, 0]
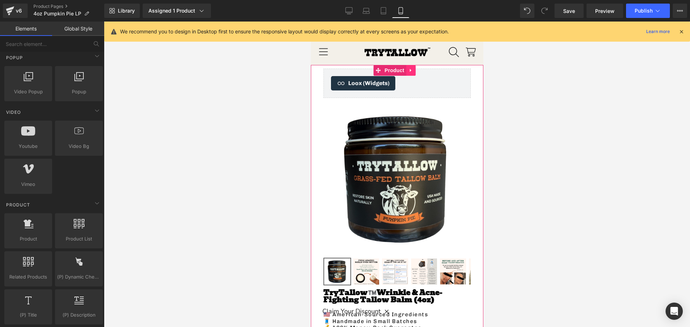
click at [412, 68] on icon at bounding box center [410, 70] width 5 height 5
drag, startPoint x: 607, startPoint y: 184, endPoint x: 406, endPoint y: 71, distance: 230.5
click at [406, 71] on icon at bounding box center [405, 70] width 5 height 5
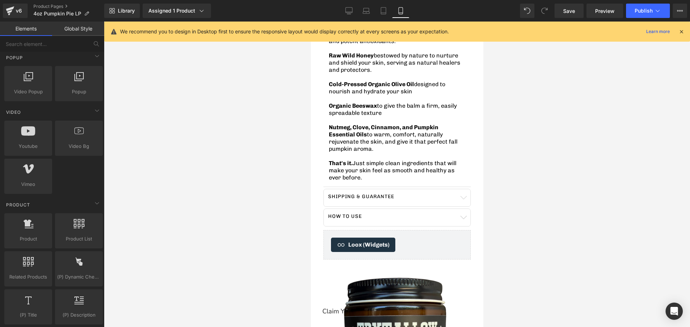
scroll to position [575, 0]
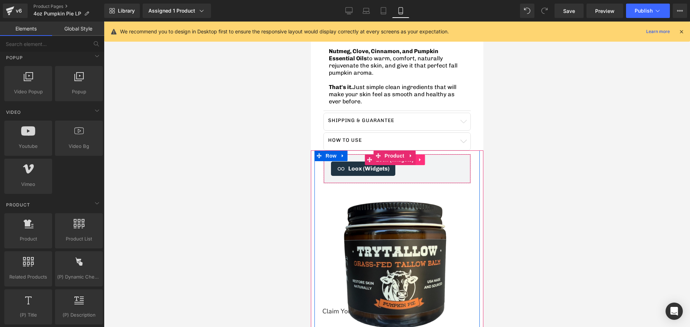
click at [417, 157] on icon at bounding box center [419, 159] width 5 height 5
click at [425, 157] on icon at bounding box center [424, 159] width 5 height 5
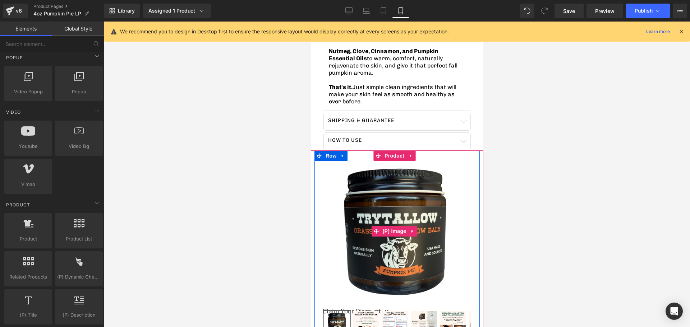
click at [412, 227] on link at bounding box center [411, 231] width 9 height 11
click at [414, 226] on link at bounding box center [416, 231] width 9 height 11
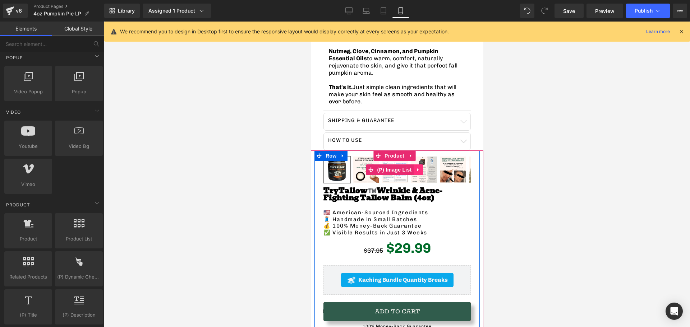
click at [419, 167] on icon at bounding box center [417, 169] width 5 height 5
click at [423, 167] on icon at bounding box center [422, 169] width 5 height 5
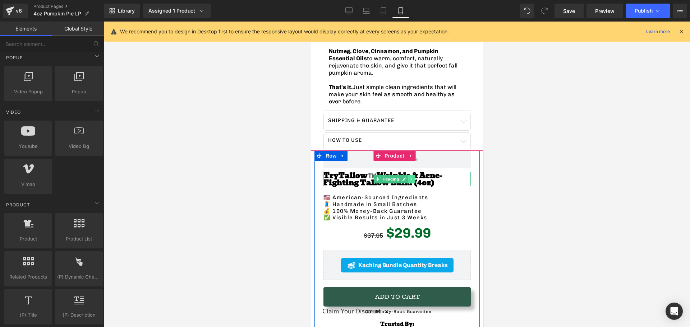
click at [411, 178] on icon at bounding box center [410, 179] width 1 height 3
click at [416, 177] on icon at bounding box center [415, 179] width 4 height 4
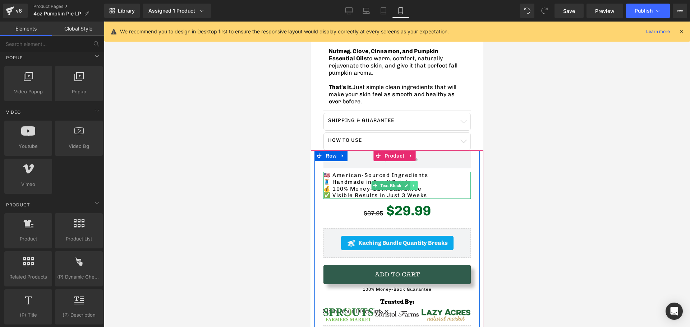
click at [411, 184] on icon at bounding box center [413, 186] width 4 height 4
click at [415, 184] on icon at bounding box center [417, 186] width 4 height 4
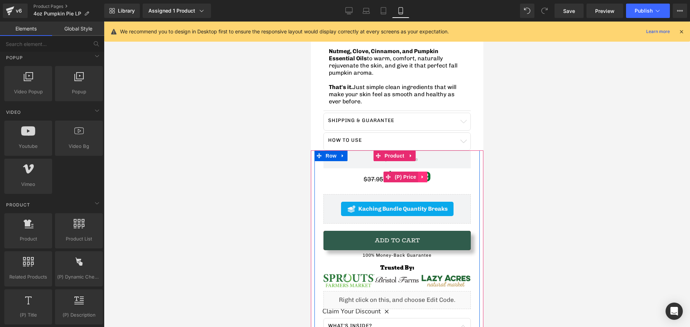
click at [420, 174] on icon at bounding box center [422, 176] width 5 height 5
click at [428, 175] on icon at bounding box center [426, 177] width 5 height 5
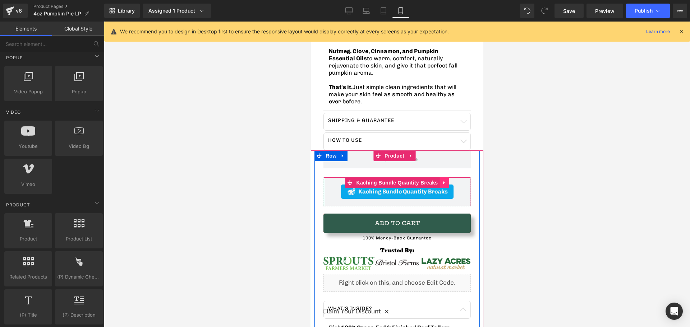
click at [442, 180] on icon at bounding box center [443, 182] width 5 height 5
click at [444, 177] on link at bounding box center [448, 182] width 9 height 11
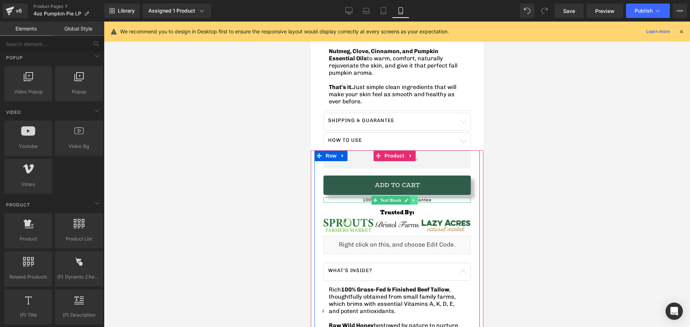
click at [414, 198] on icon at bounding box center [413, 200] width 4 height 4
click at [417, 198] on icon at bounding box center [417, 200] width 4 height 4
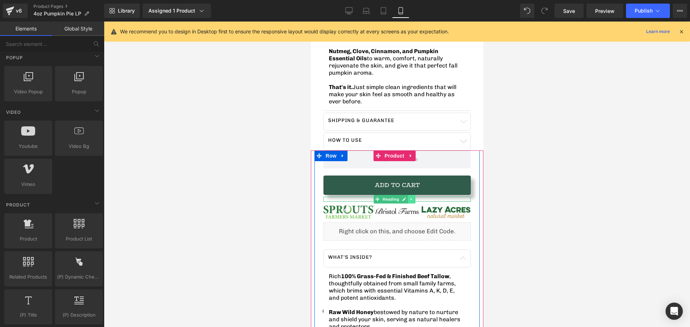
click at [410, 197] on icon at bounding box center [411, 199] width 4 height 4
click at [412, 195] on link at bounding box center [415, 199] width 8 height 9
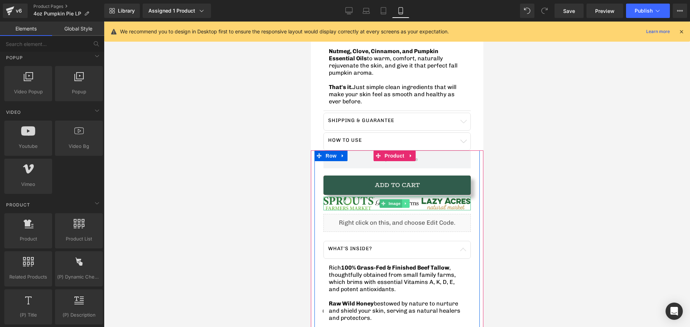
click at [408, 199] on link at bounding box center [405, 203] width 8 height 9
click at [409, 202] on icon at bounding box center [409, 204] width 4 height 4
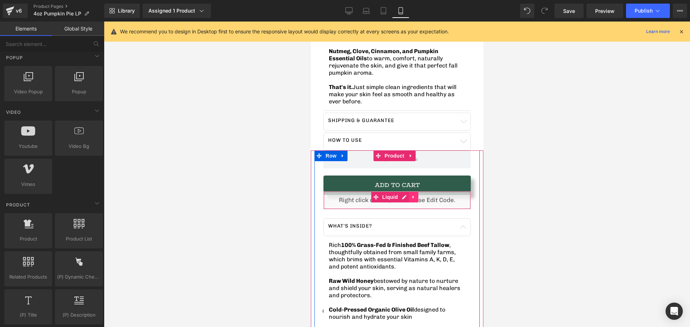
click at [414, 195] on icon at bounding box center [413, 197] width 5 height 5
click at [415, 195] on icon at bounding box center [417, 197] width 5 height 5
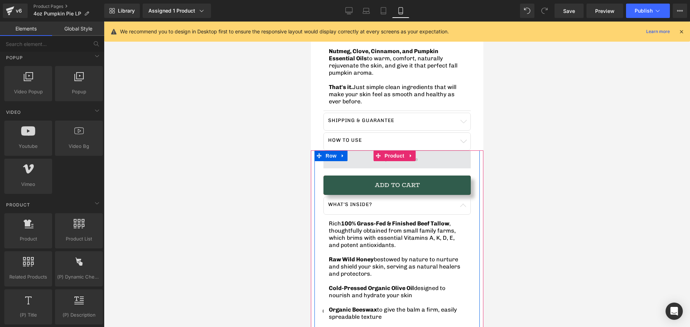
click at [423, 154] on span at bounding box center [396, 160] width 147 height 18
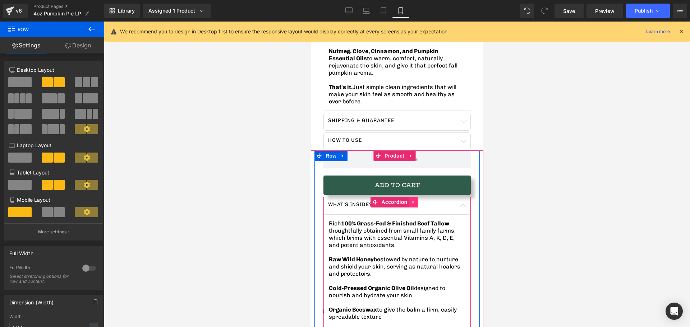
click at [415, 200] on icon at bounding box center [413, 202] width 5 height 5
click at [418, 200] on icon at bounding box center [417, 202] width 5 height 5
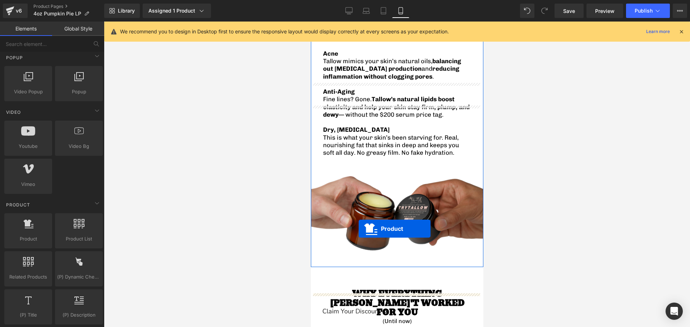
scroll to position [1042, 0]
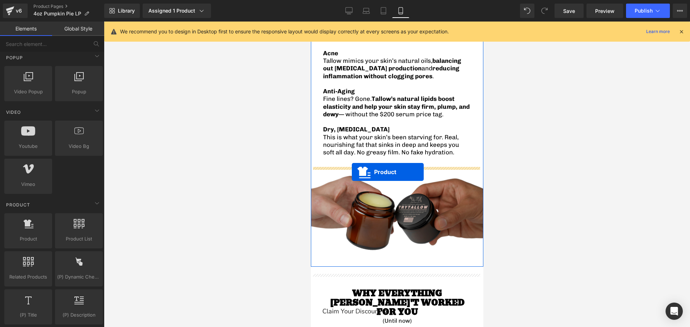
drag, startPoint x: 378, startPoint y: 153, endPoint x: 351, endPoint y: 172, distance: 32.9
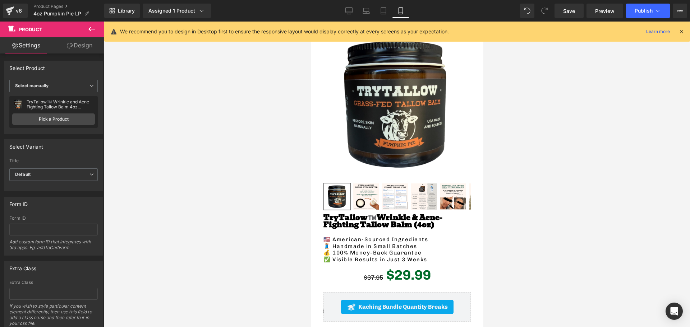
scroll to position [72, 0]
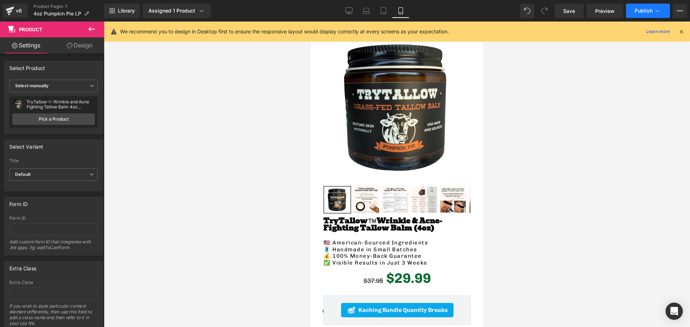
click at [643, 9] on span "Publish" at bounding box center [643, 11] width 18 height 6
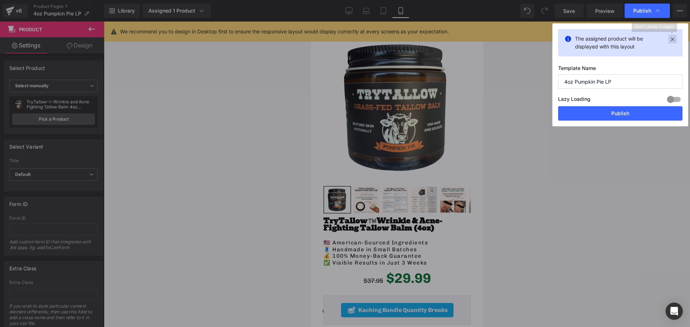
click at [669, 38] on icon at bounding box center [672, 39] width 8 height 9
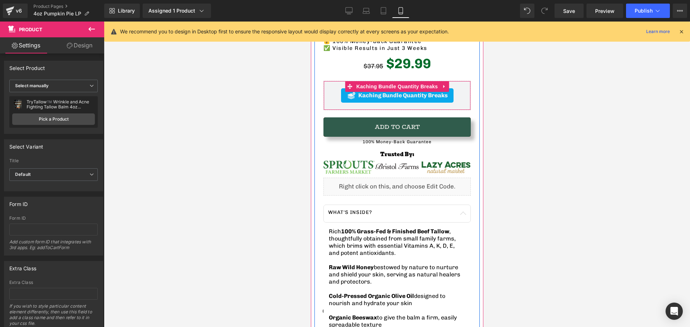
scroll to position [287, 0]
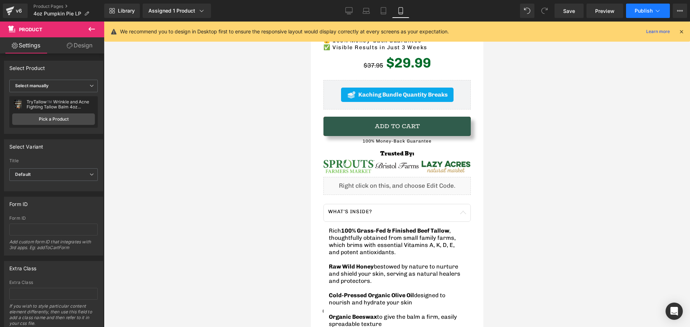
click at [650, 12] on span "Publish" at bounding box center [643, 11] width 18 height 6
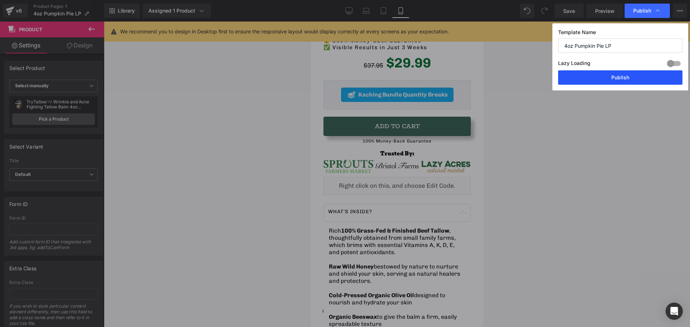
click at [603, 79] on button "Publish" at bounding box center [620, 77] width 124 height 14
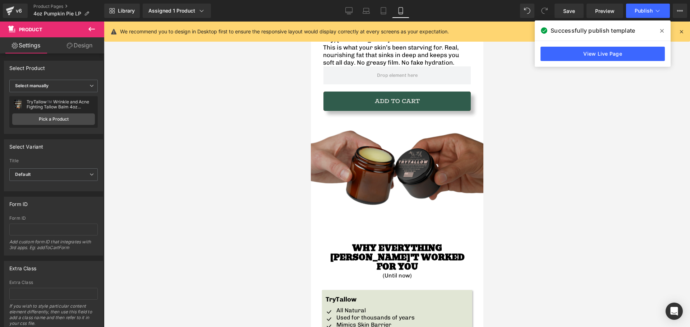
scroll to position [1006, 0]
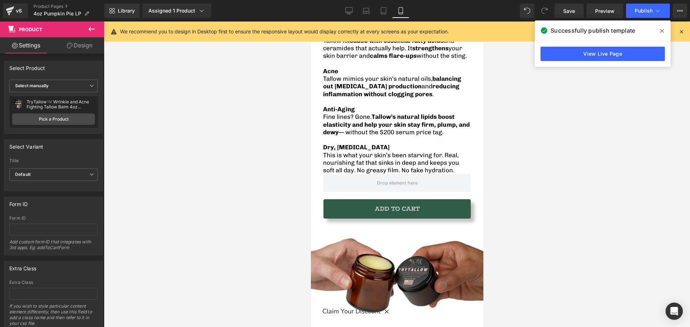
click at [89, 32] on icon at bounding box center [91, 29] width 9 height 9
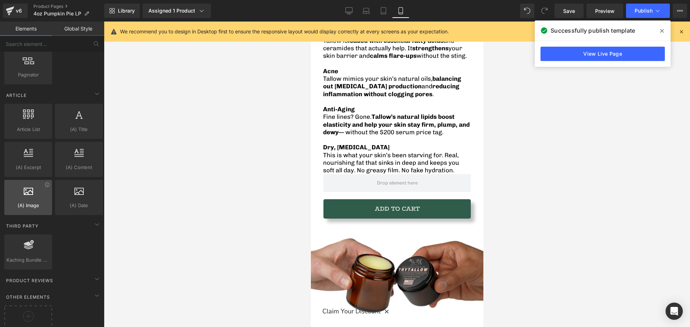
scroll to position [1311, 0]
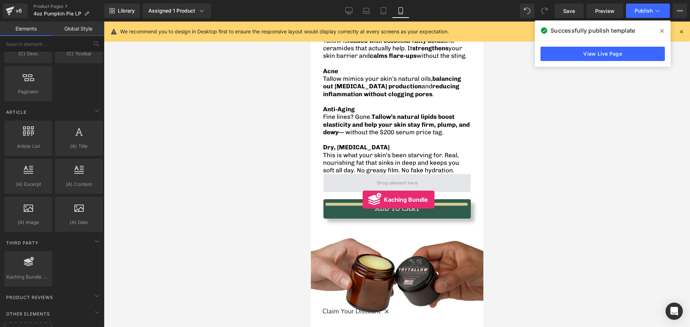
drag, startPoint x: 340, startPoint y: 280, endPoint x: 362, endPoint y: 200, distance: 83.5
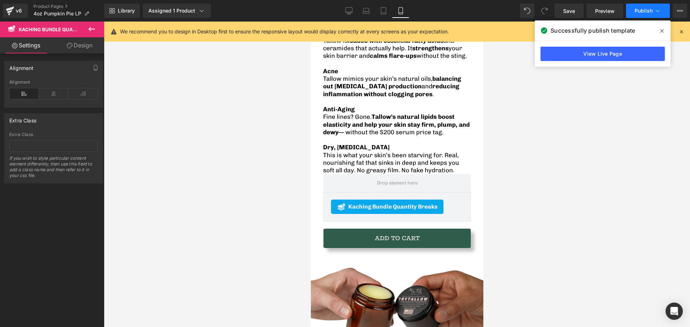
click at [642, 15] on button "Publish" at bounding box center [648, 11] width 44 height 14
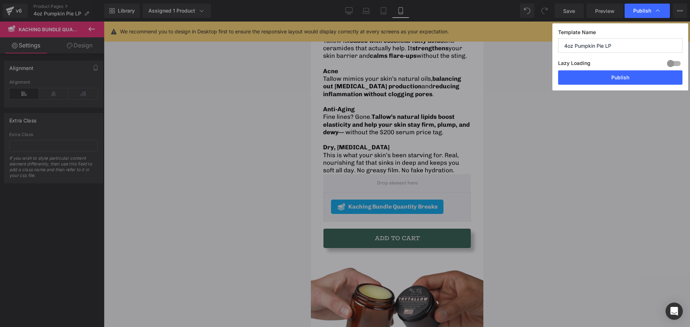
drag, startPoint x: 625, startPoint y: 77, endPoint x: 620, endPoint y: 79, distance: 5.7
click at [625, 77] on button "Publish" at bounding box center [620, 77] width 124 height 14
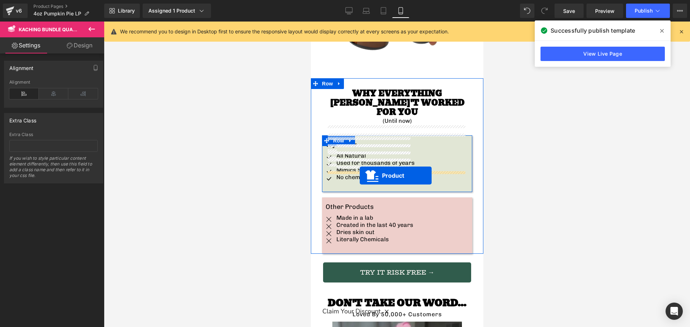
scroll to position [1257, 0]
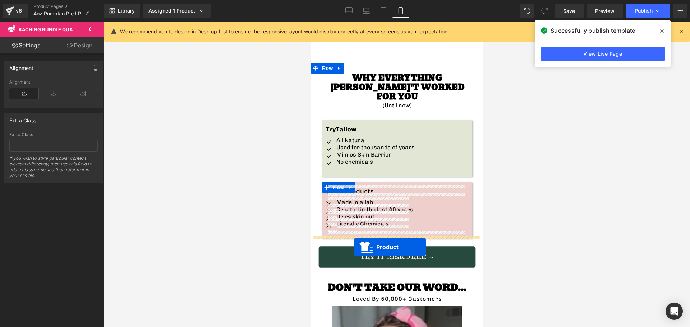
drag, startPoint x: 378, startPoint y: 188, endPoint x: 354, endPoint y: 247, distance: 63.6
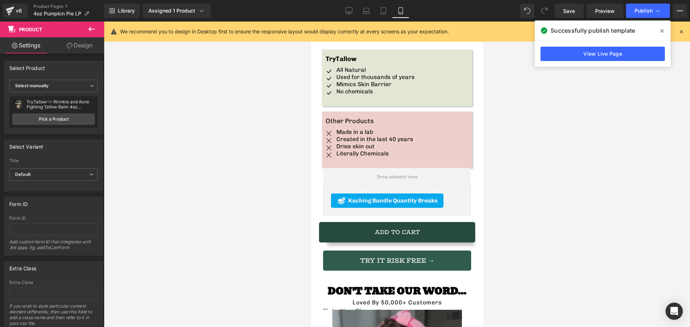
scroll to position [1311, 0]
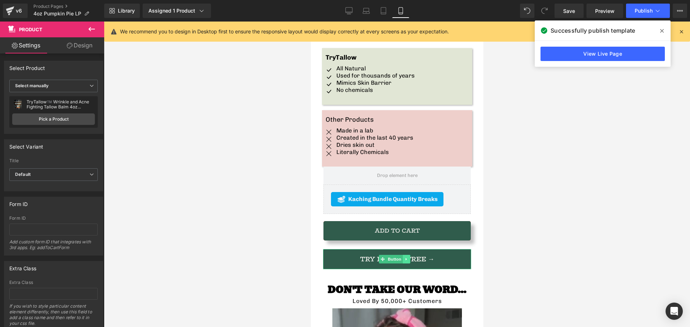
click at [408, 258] on icon at bounding box center [406, 259] width 4 height 4
click at [411, 258] on icon at bounding box center [409, 260] width 4 height 4
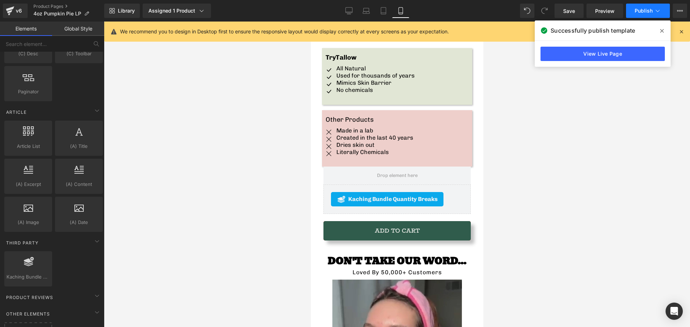
click at [636, 8] on span "Publish" at bounding box center [643, 11] width 18 height 6
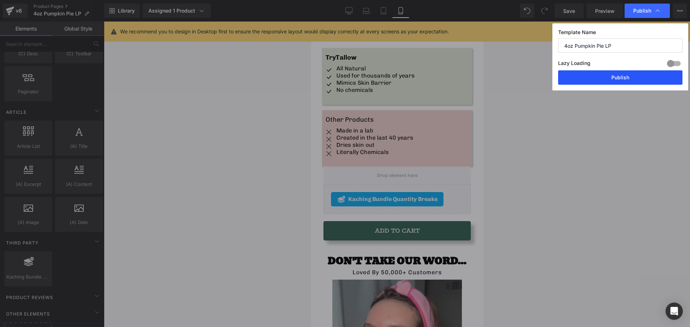
click at [616, 81] on button "Publish" at bounding box center [620, 77] width 124 height 14
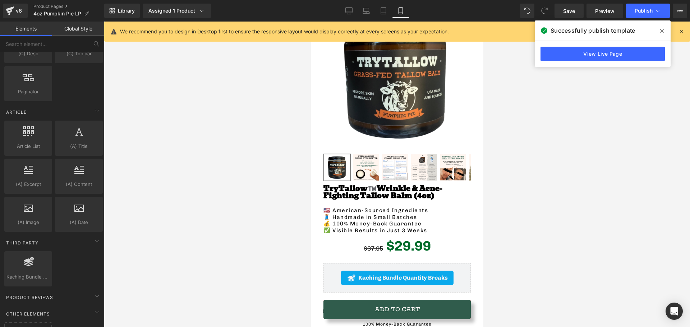
scroll to position [180, 0]
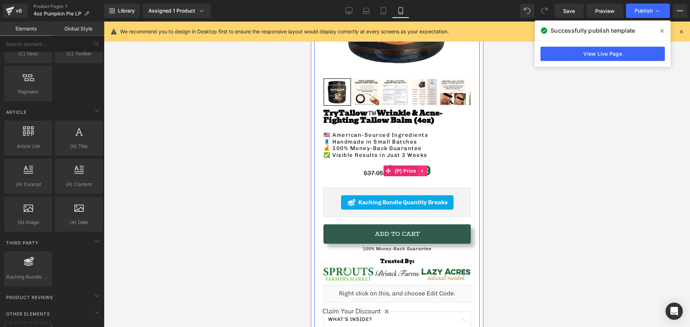
click at [424, 168] on icon at bounding box center [422, 170] width 5 height 5
click at [430, 166] on link at bounding box center [426, 171] width 9 height 11
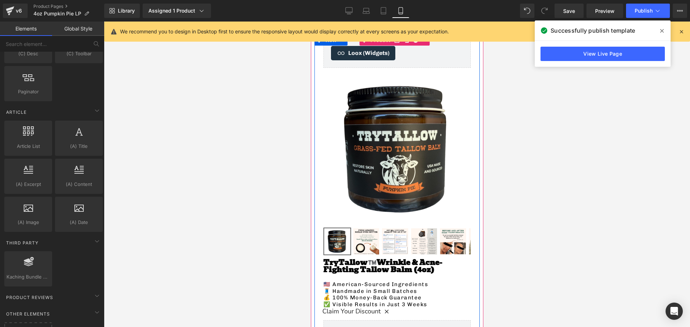
scroll to position [0, 0]
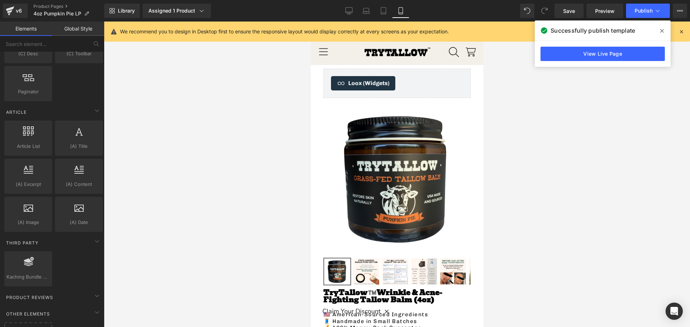
click at [236, 121] on div at bounding box center [397, 175] width 586 height 306
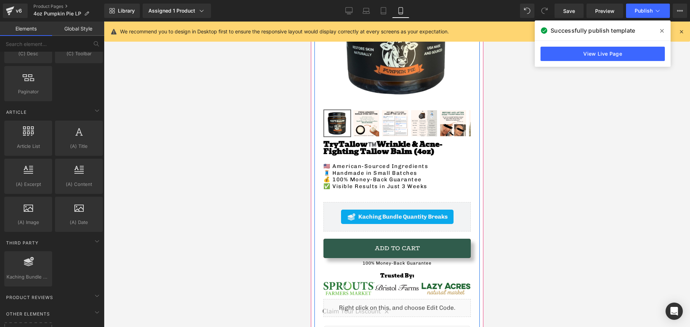
scroll to position [144, 0]
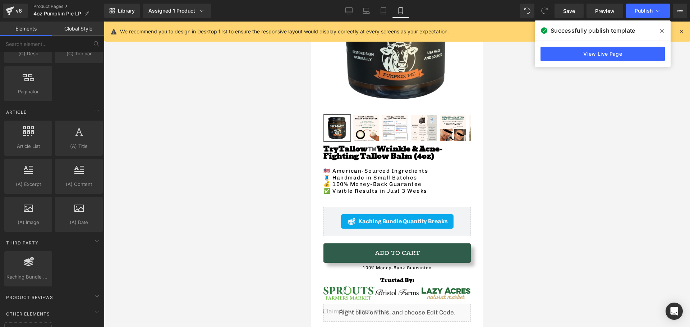
click at [658, 33] on span at bounding box center [661, 30] width 11 height 11
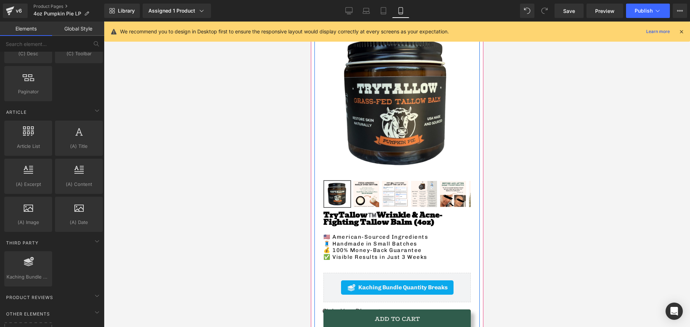
scroll to position [36, 0]
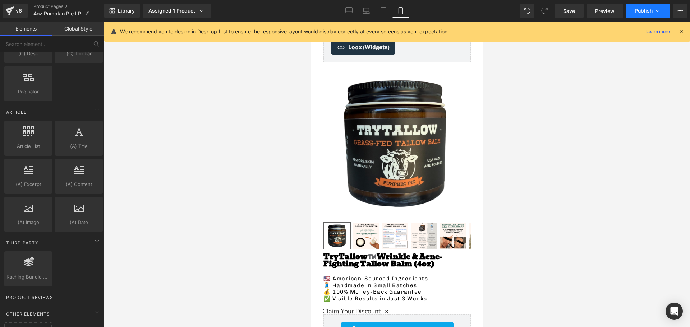
click at [648, 13] on span "Publish" at bounding box center [643, 11] width 18 height 6
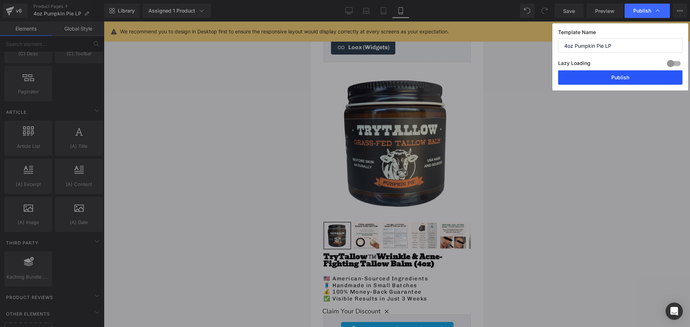
click at [635, 71] on button "Publish" at bounding box center [620, 77] width 124 height 14
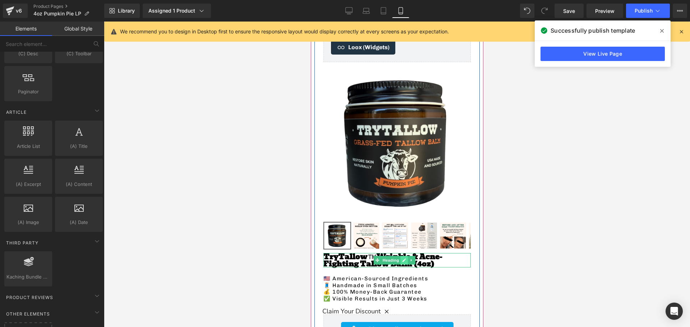
click at [406, 256] on link at bounding box center [404, 260] width 8 height 9
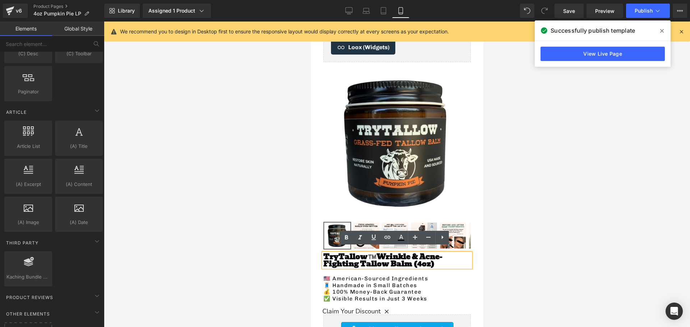
click at [384, 258] on h1 "TryTallow™️ Wrinkle & Acne-Fighting Tallow Balm (4oz)" at bounding box center [396, 260] width 147 height 14
click at [382, 260] on h1 "TryTallow™️ Wrinkle & Acne-Fighting Tallow Balm (4oz)" at bounding box center [396, 260] width 147 height 14
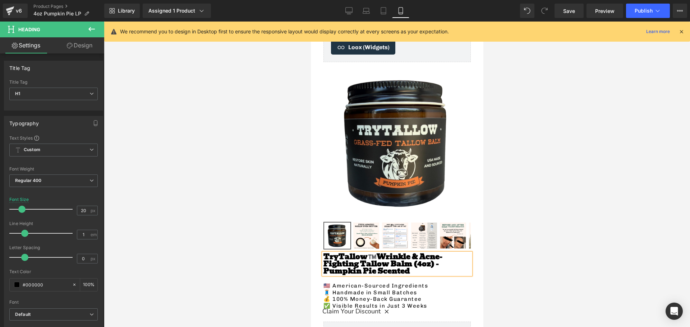
click at [224, 246] on div at bounding box center [397, 175] width 586 height 306
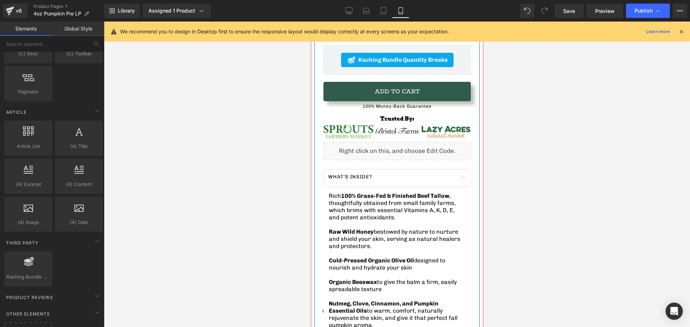
scroll to position [323, 0]
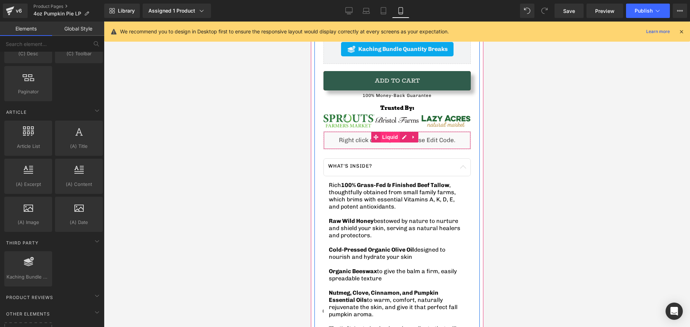
click at [387, 132] on span "Liquid" at bounding box center [389, 137] width 19 height 11
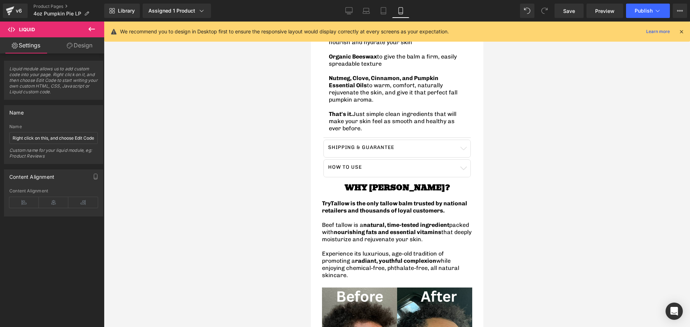
scroll to position [539, 0]
click at [374, 199] on span "TryTallow is the only tallow balm trusted by national retailers and thousands o…" at bounding box center [394, 206] width 145 height 14
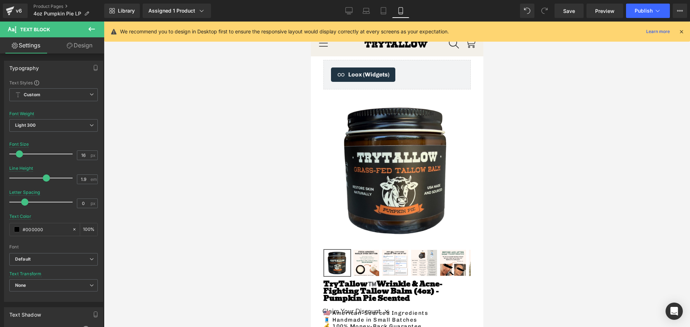
scroll to position [0, 0]
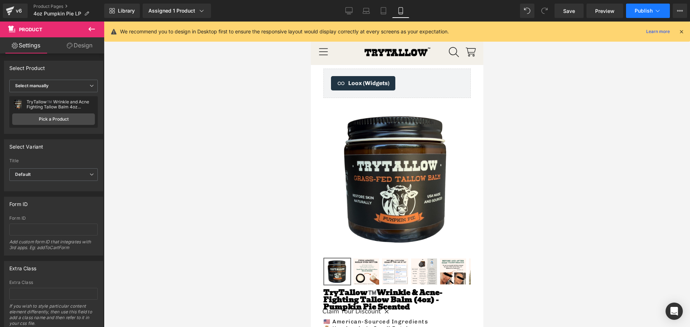
click at [638, 13] on span "Publish" at bounding box center [643, 11] width 18 height 6
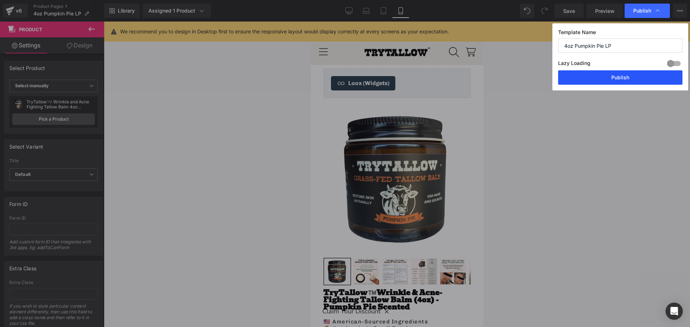
click at [628, 78] on button "Publish" at bounding box center [620, 77] width 124 height 14
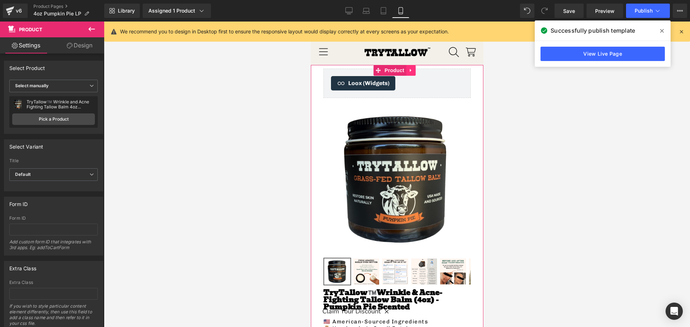
click at [411, 70] on icon at bounding box center [410, 70] width 5 height 5
click at [404, 69] on icon at bounding box center [405, 70] width 5 height 5
click at [660, 30] on icon at bounding box center [662, 31] width 4 height 6
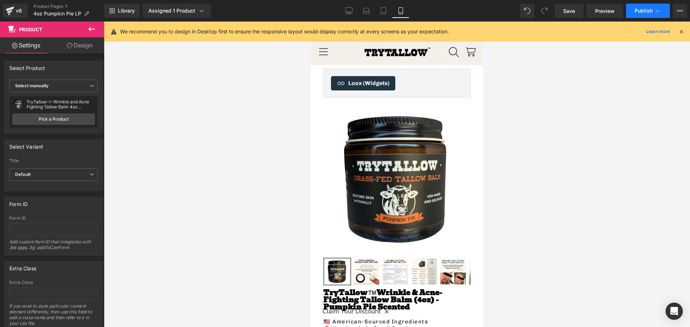
click at [649, 9] on span "Publish" at bounding box center [643, 11] width 18 height 6
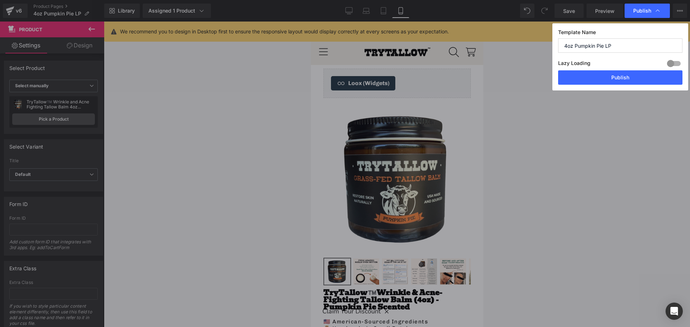
click at [621, 75] on button "Publish" at bounding box center [620, 77] width 124 height 14
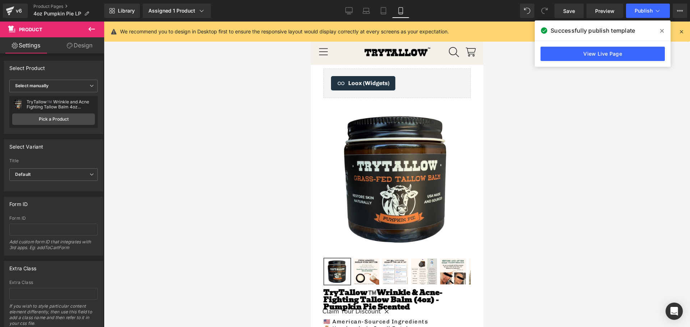
click at [553, 127] on div at bounding box center [397, 175] width 586 height 306
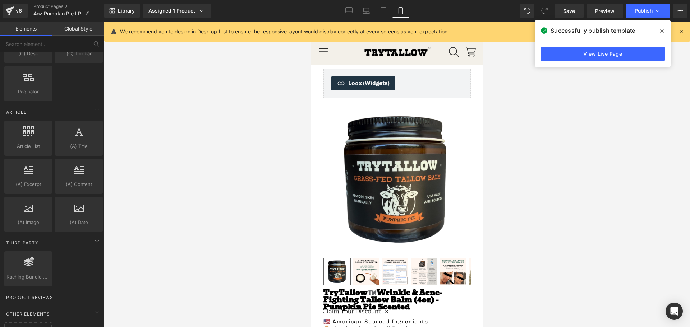
click at [661, 31] on icon at bounding box center [662, 31] width 4 height 4
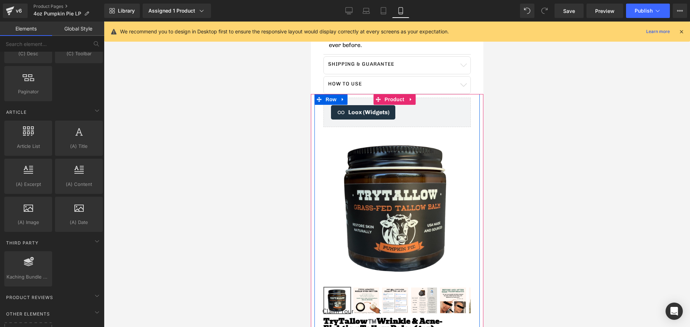
scroll to position [611, 0]
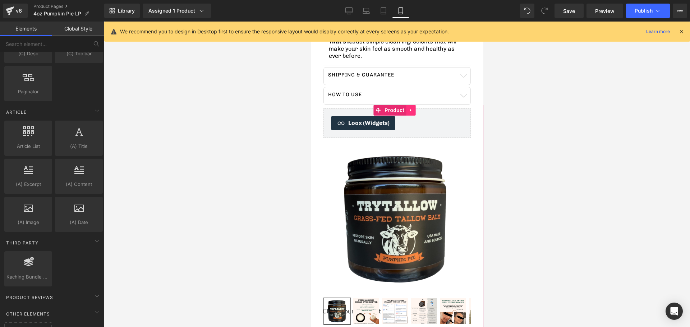
click at [408, 107] on icon at bounding box center [410, 109] width 5 height 5
click at [417, 108] on icon at bounding box center [414, 110] width 5 height 5
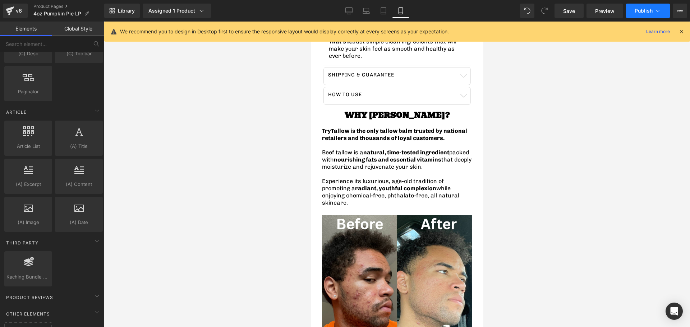
click at [640, 7] on button "Publish" at bounding box center [648, 11] width 44 height 14
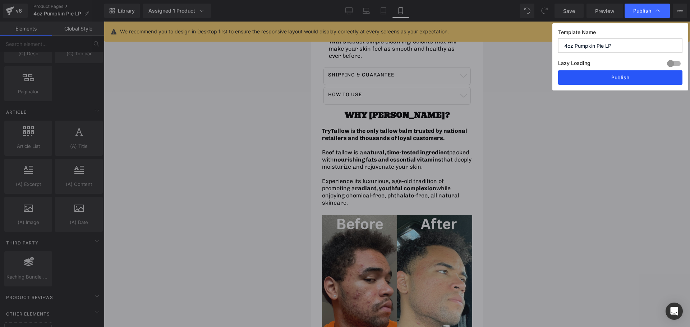
click at [594, 79] on button "Publish" at bounding box center [620, 77] width 124 height 14
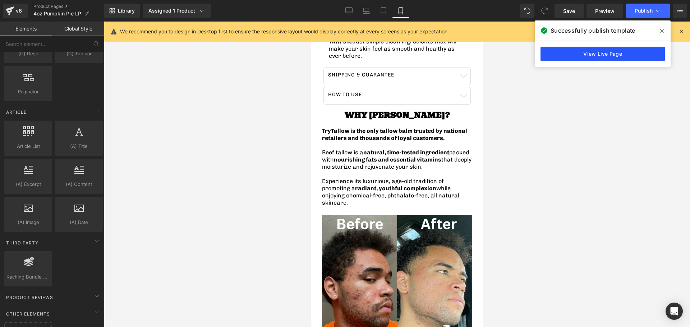
click at [590, 47] on link "View Live Page" at bounding box center [602, 54] width 124 height 14
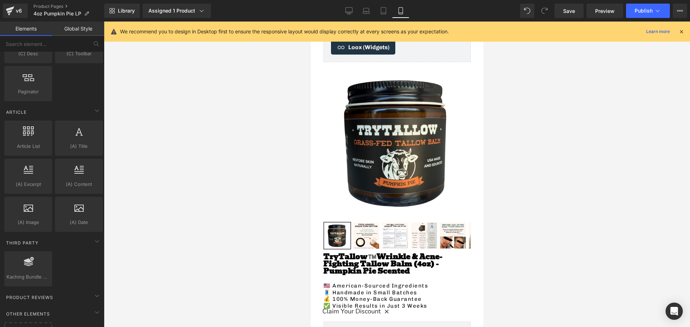
scroll to position [0, 0]
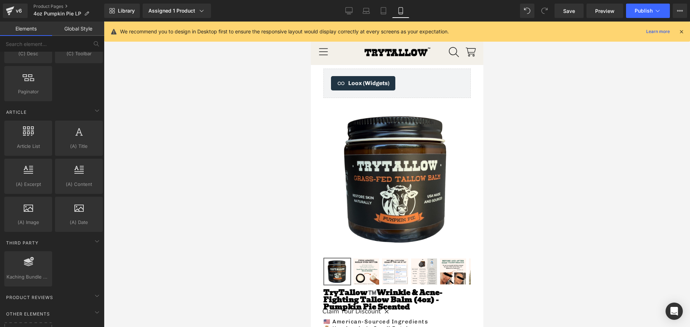
click at [244, 179] on div at bounding box center [397, 175] width 586 height 306
click at [378, 70] on link "Product" at bounding box center [375, 70] width 33 height 11
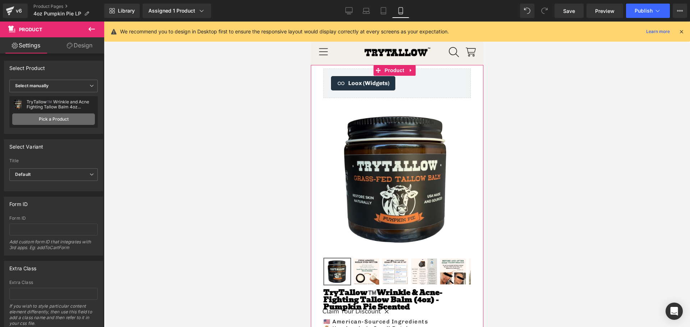
click at [45, 119] on link "Pick a Product" at bounding box center [53, 119] width 83 height 11
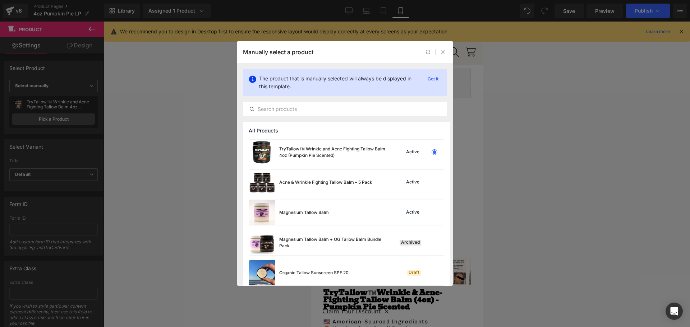
click at [447, 50] on div "Manually select a product" at bounding box center [345, 52] width 216 height 22
drag, startPoint x: 446, startPoint y: 50, endPoint x: 135, endPoint y: 32, distance: 311.6
click at [446, 50] on div at bounding box center [442, 52] width 9 height 9
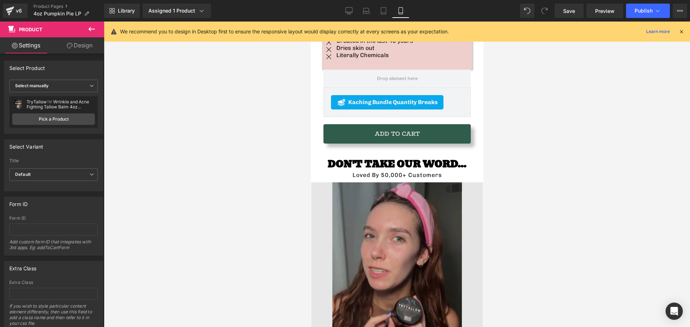
scroll to position [1329, 0]
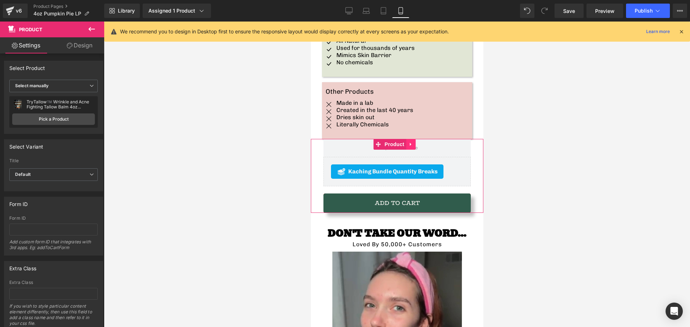
click at [411, 142] on icon at bounding box center [410, 144] width 5 height 5
click at [407, 142] on icon at bounding box center [405, 144] width 5 height 5
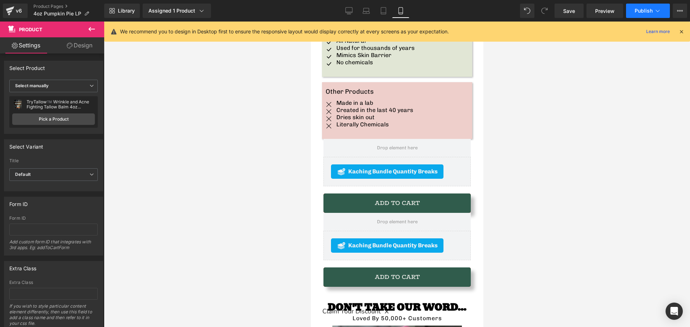
click at [652, 11] on span "Publish" at bounding box center [643, 11] width 18 height 6
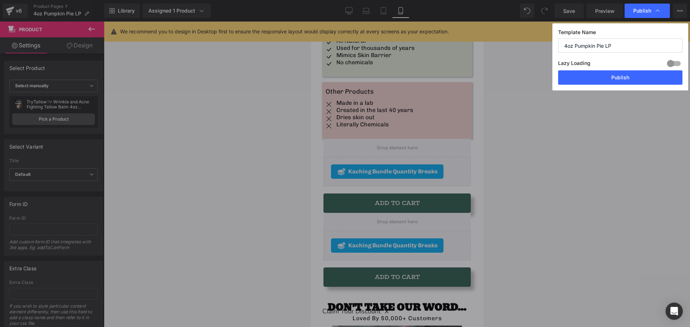
click at [617, 77] on button "Publish" at bounding box center [620, 77] width 124 height 14
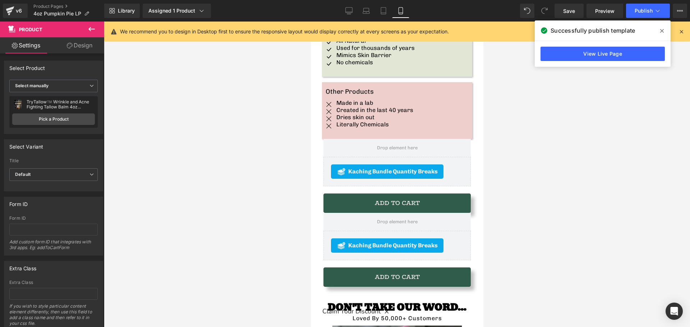
drag, startPoint x: 278, startPoint y: 167, endPoint x: 277, endPoint y: 161, distance: 6.5
click at [277, 163] on div at bounding box center [397, 175] width 586 height 306
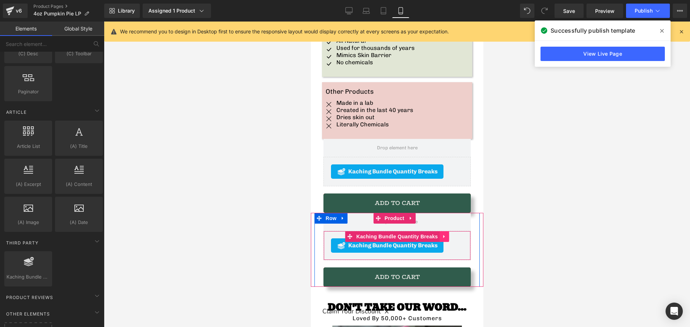
click at [442, 234] on icon at bounding box center [443, 236] width 5 height 5
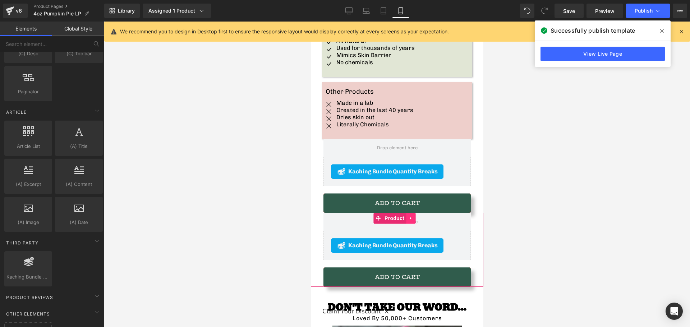
click at [411, 216] on icon at bounding box center [410, 218] width 5 height 5
click at [417, 213] on link at bounding box center [414, 218] width 9 height 11
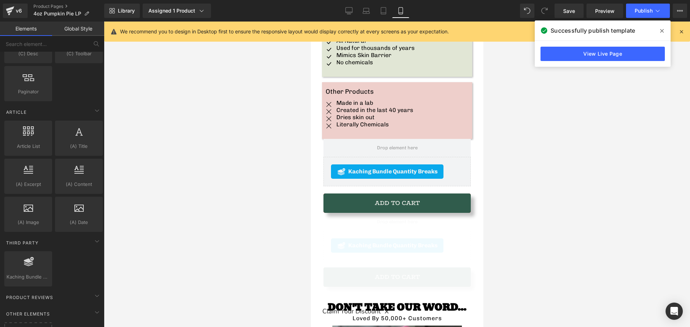
click at [255, 192] on div at bounding box center [397, 175] width 586 height 306
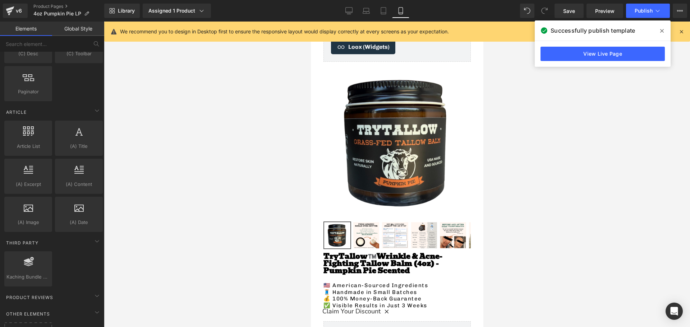
scroll to position [0, 0]
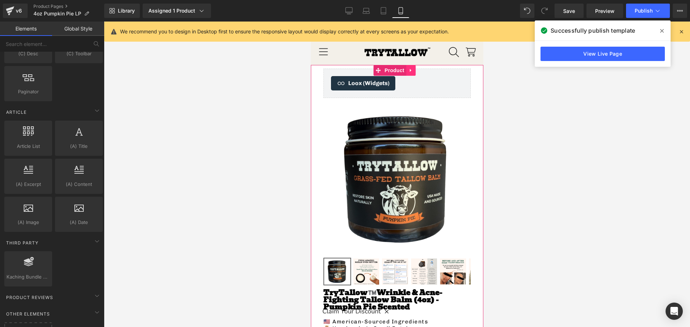
click at [411, 71] on icon at bounding box center [410, 70] width 5 height 5
click at [405, 71] on icon at bounding box center [405, 70] width 5 height 5
click at [406, 71] on icon at bounding box center [405, 70] width 5 height 5
click at [612, 159] on div at bounding box center [397, 175] width 586 height 306
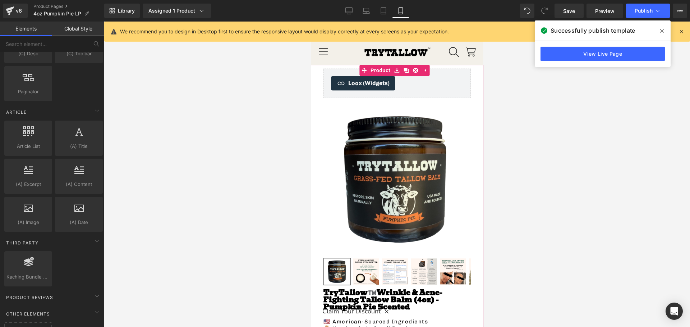
click at [661, 29] on icon at bounding box center [662, 31] width 4 height 6
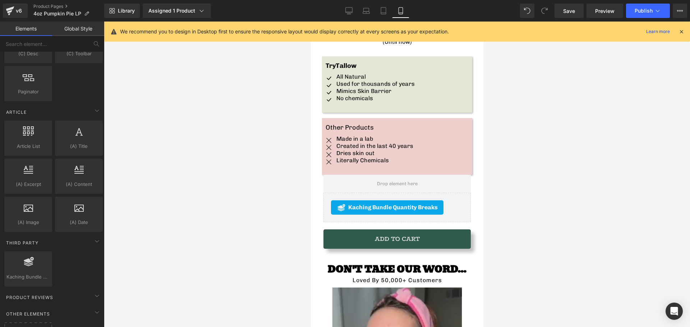
scroll to position [3311, 0]
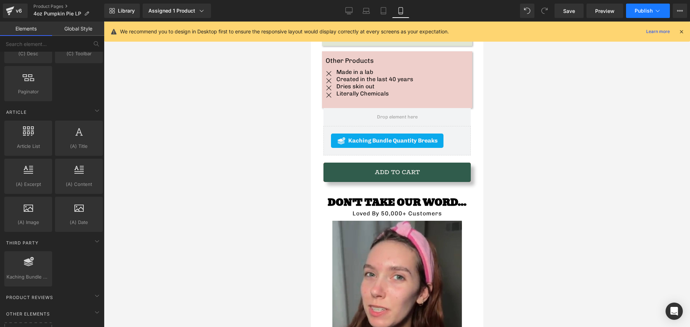
click at [654, 9] on icon at bounding box center [657, 10] width 7 height 7
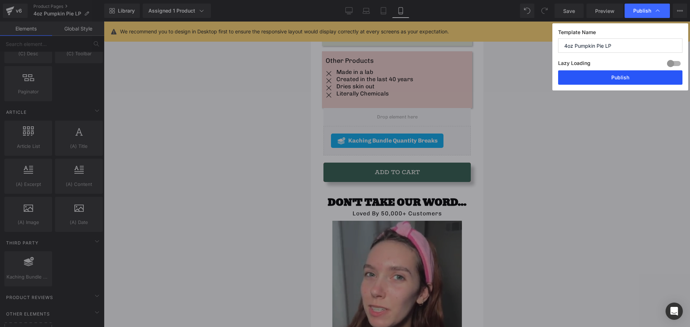
click at [606, 80] on button "Publish" at bounding box center [620, 77] width 124 height 14
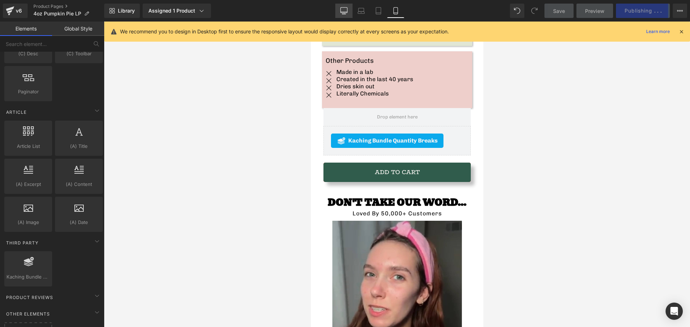
click at [342, 11] on icon at bounding box center [343, 10] width 7 height 7
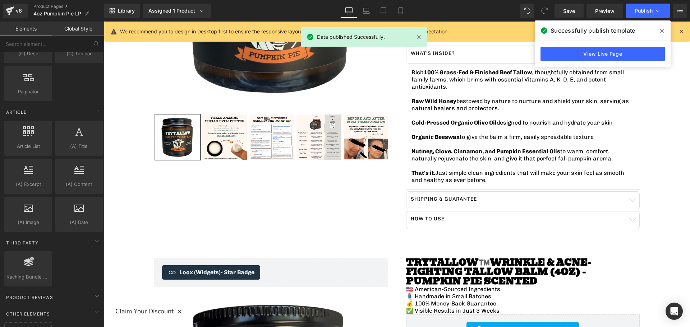
scroll to position [0, 0]
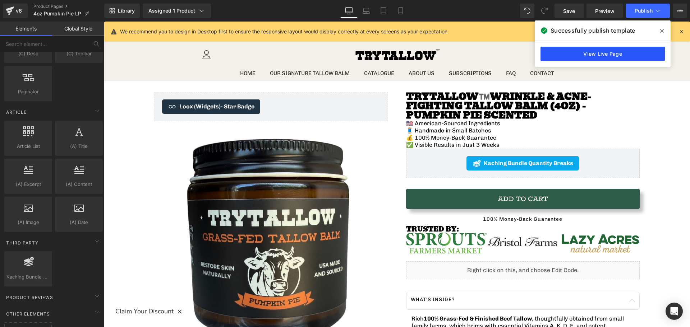
click at [592, 59] on link "View Live Page" at bounding box center [602, 54] width 124 height 14
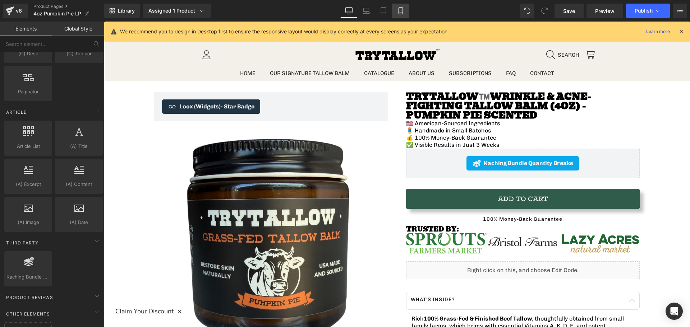
drag, startPoint x: 118, startPoint y: 83, endPoint x: 402, endPoint y: 9, distance: 293.6
click at [402, 9] on icon at bounding box center [400, 10] width 7 height 7
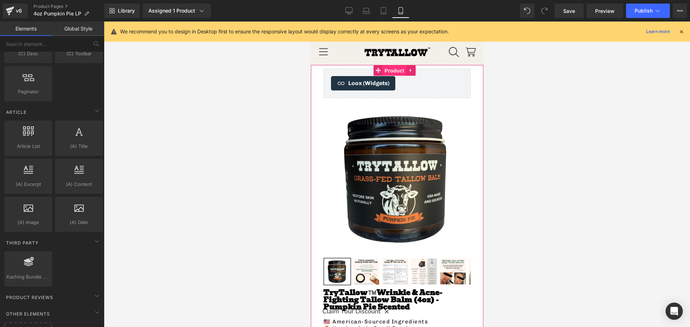
click at [379, 68] on link "Product" at bounding box center [389, 70] width 33 height 11
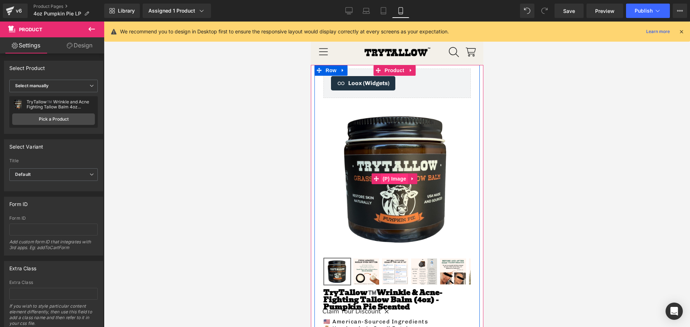
click at [398, 180] on span "(P) Image" at bounding box center [393, 179] width 27 height 11
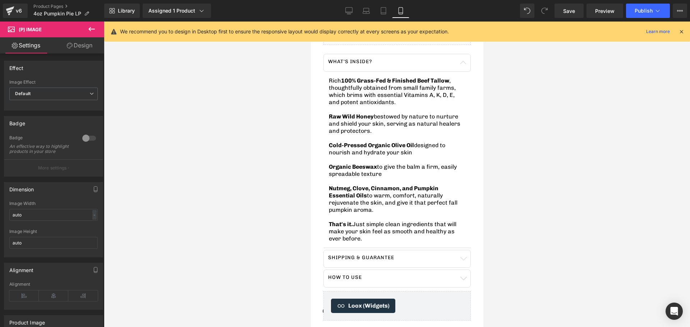
scroll to position [1078, 0]
click at [408, 291] on icon at bounding box center [410, 293] width 5 height 5
click at [414, 291] on icon at bounding box center [414, 293] width 5 height 5
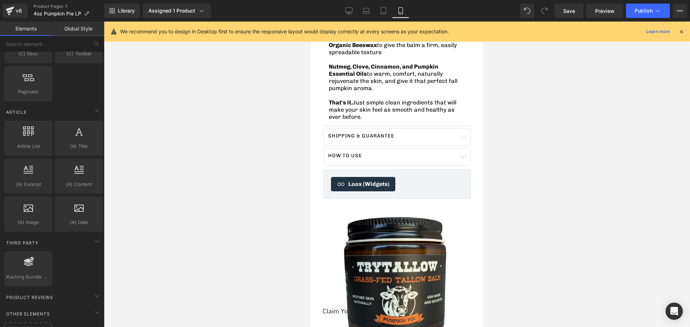
scroll to position [611, 0]
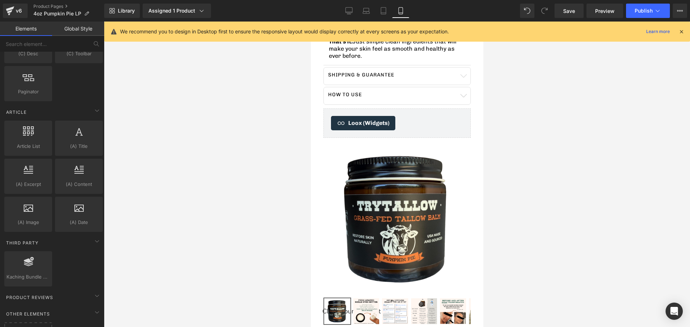
click at [262, 175] on div at bounding box center [397, 175] width 586 height 306
click at [411, 107] on icon at bounding box center [410, 109] width 5 height 5
click at [415, 107] on icon at bounding box center [414, 109] width 5 height 5
click at [411, 107] on icon at bounding box center [410, 109] width 5 height 5
click at [413, 108] on icon at bounding box center [414, 110] width 5 height 5
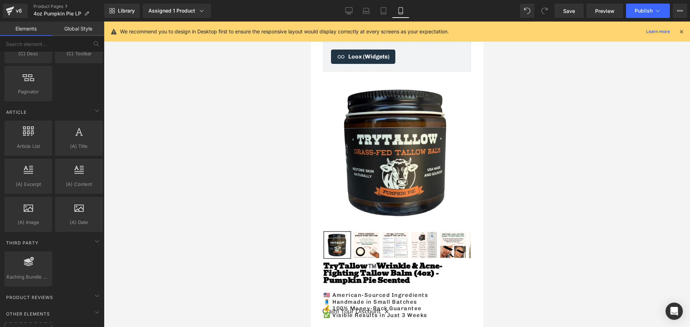
scroll to position [0, 0]
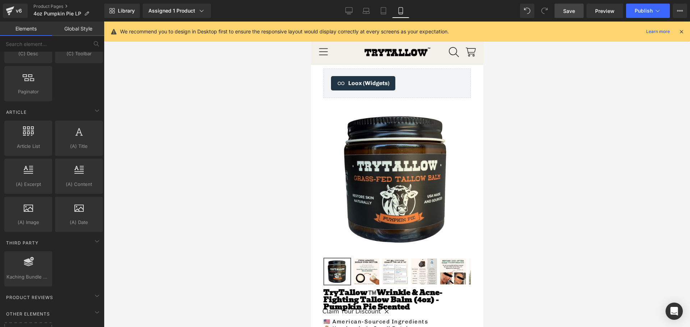
click at [566, 10] on span "Save" at bounding box center [569, 11] width 12 height 8
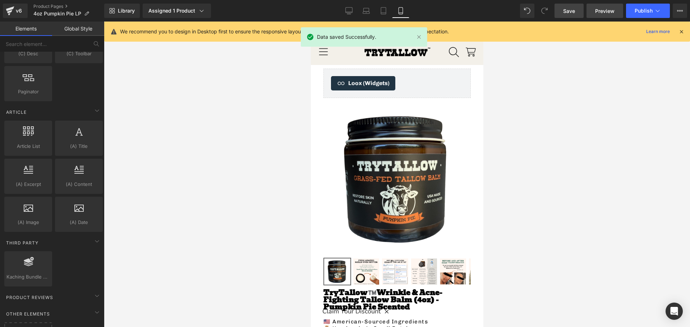
click at [604, 12] on span "Preview" at bounding box center [604, 11] width 19 height 8
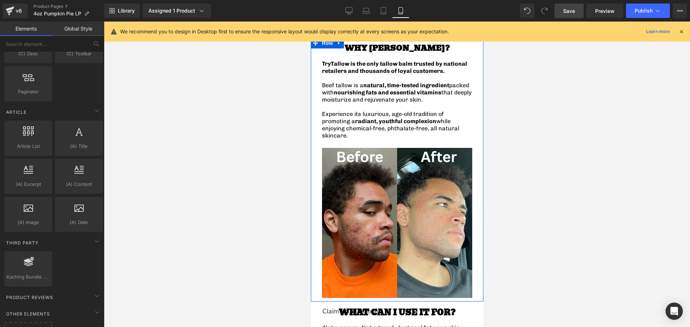
scroll to position [647, 0]
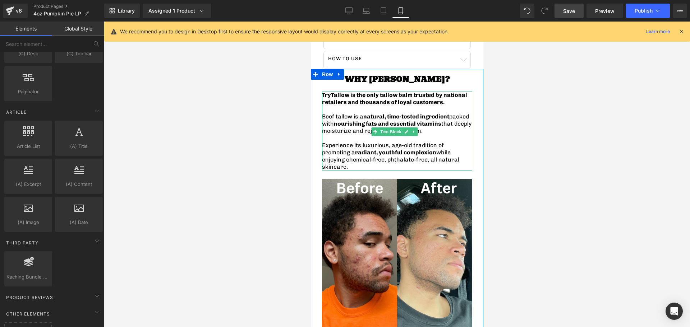
drag, startPoint x: 332, startPoint y: 85, endPoint x: 339, endPoint y: 84, distance: 7.6
click at [332, 92] on span "TryTallow is the only tallow balm trusted by national retailers and thousands o…" at bounding box center [394, 99] width 145 height 14
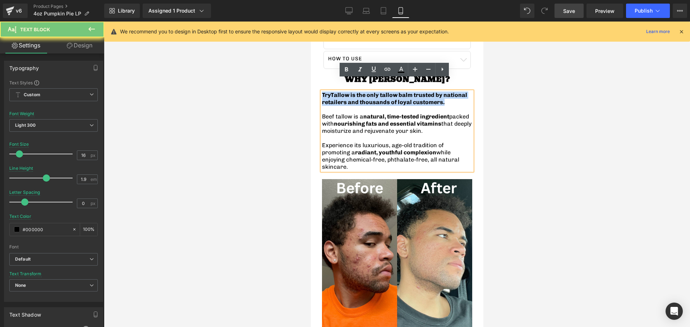
click at [339, 92] on span "TryTallow is the only tallow balm trusted by national retailers and thousands o…" at bounding box center [394, 99] width 145 height 14
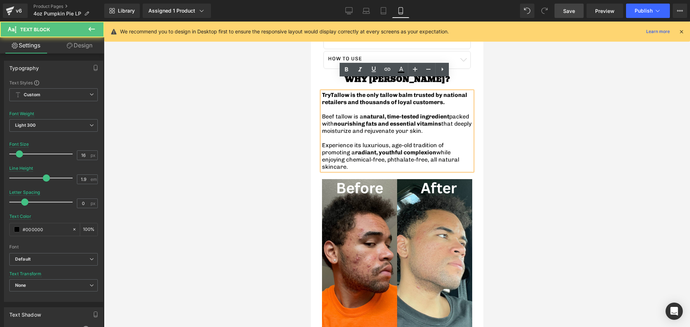
click at [339, 92] on span "TryTallow is the only tallow balm trusted by national retailers and thousands o…" at bounding box center [394, 99] width 145 height 14
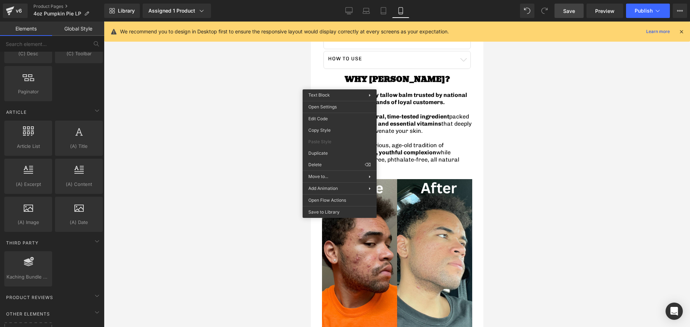
click at [218, 95] on div at bounding box center [397, 175] width 586 height 306
click at [649, 0] on div "Library Assigned 1 Product Product Preview TryTallow™️ Wrinkle and Acne Fightin…" at bounding box center [397, 11] width 586 height 22
click at [650, 5] on button "Publish" at bounding box center [648, 11] width 44 height 14
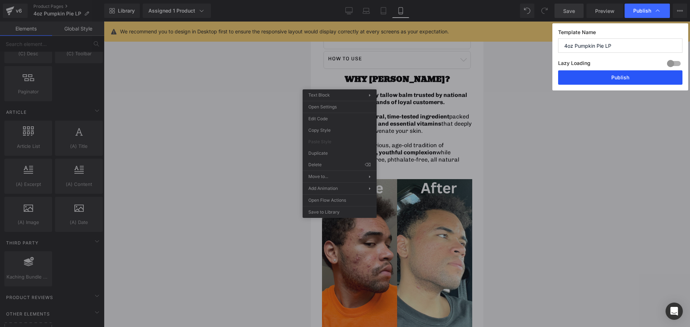
click at [597, 77] on button "Publish" at bounding box center [620, 77] width 124 height 14
click at [257, 94] on div at bounding box center [397, 175] width 586 height 306
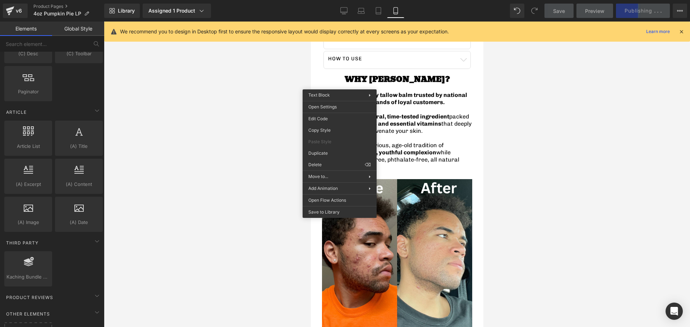
click at [254, 113] on div at bounding box center [397, 175] width 586 height 306
click at [502, 191] on div at bounding box center [397, 175] width 586 height 306
click at [435, 158] on span "Experience its luxurious, age-old tradition of promoting a radiant, youthful co…" at bounding box center [390, 156] width 137 height 28
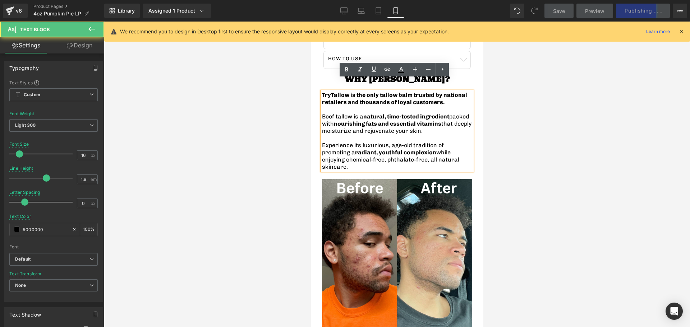
click at [557, 158] on div at bounding box center [397, 175] width 586 height 306
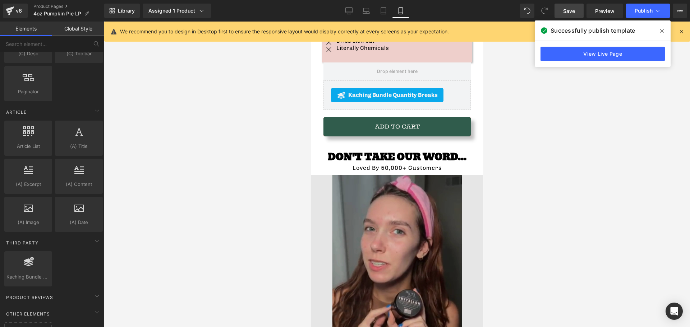
scroll to position [1257, 0]
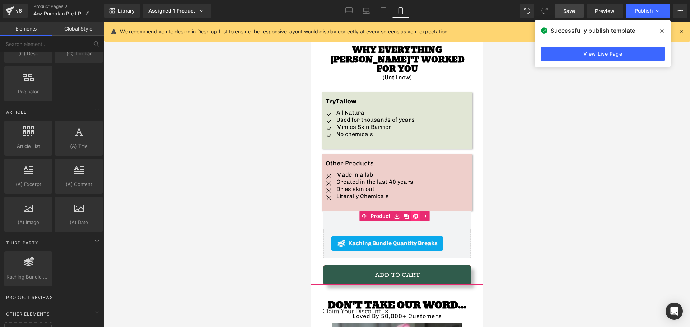
click at [417, 211] on link at bounding box center [414, 216] width 9 height 11
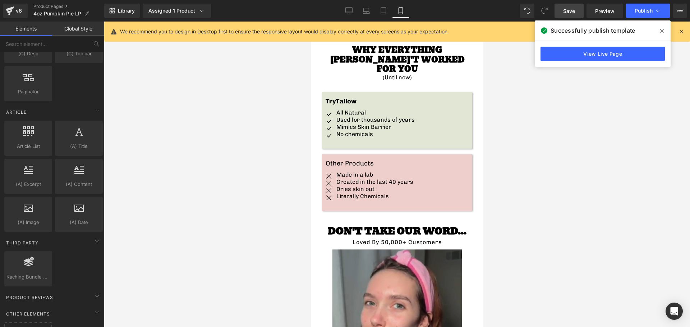
click at [563, 209] on div at bounding box center [397, 175] width 586 height 306
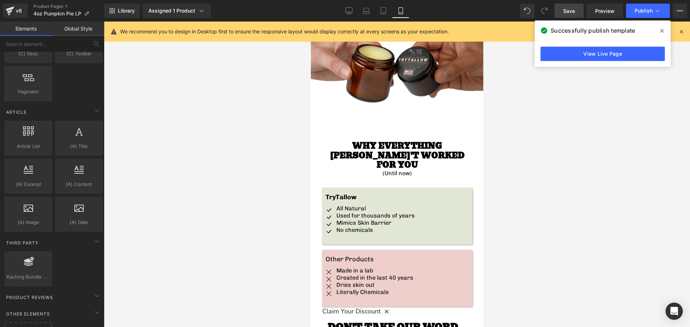
scroll to position [1006, 0]
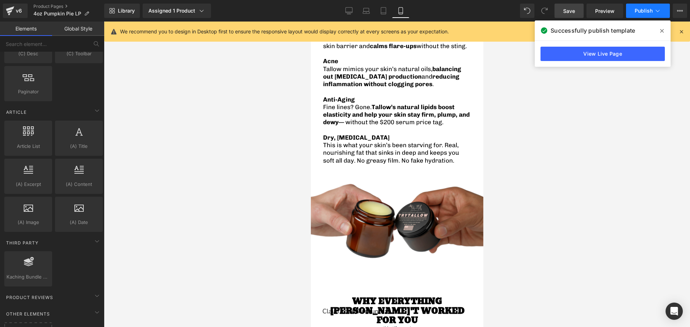
click at [629, 15] on button "Publish" at bounding box center [648, 11] width 44 height 14
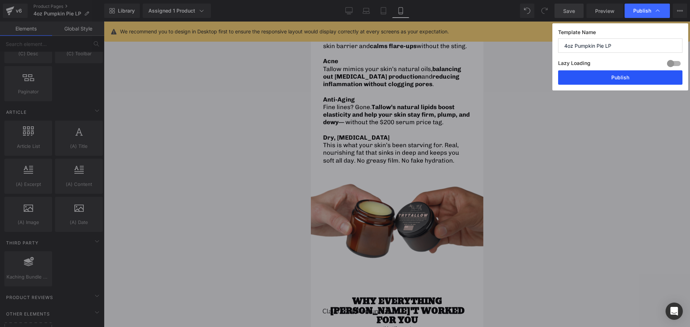
click at [618, 73] on button "Publish" at bounding box center [620, 77] width 124 height 14
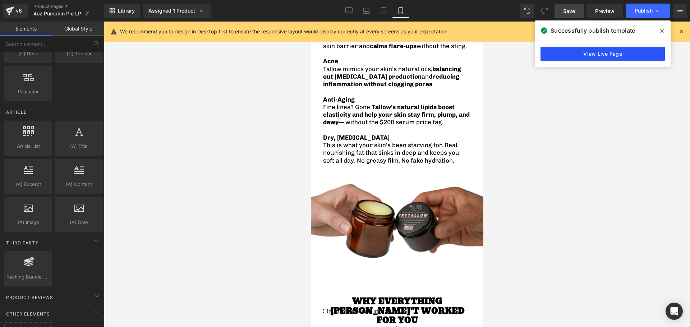
click at [581, 52] on link "View Live Page" at bounding box center [602, 54] width 124 height 14
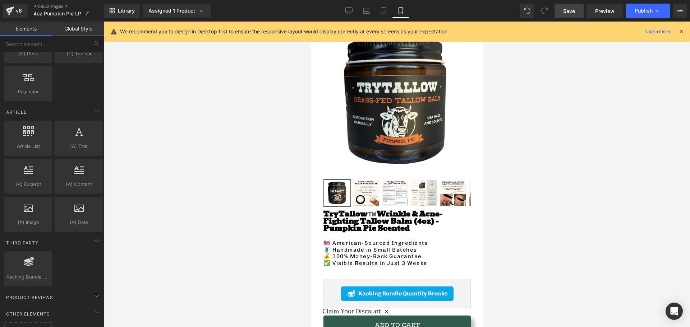
scroll to position [0, 0]
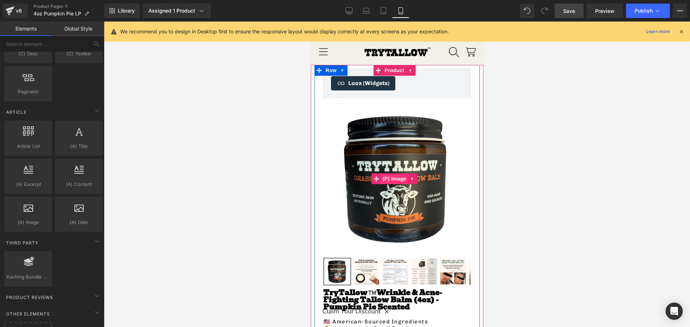
click at [394, 176] on span "(P) Image" at bounding box center [393, 179] width 27 height 11
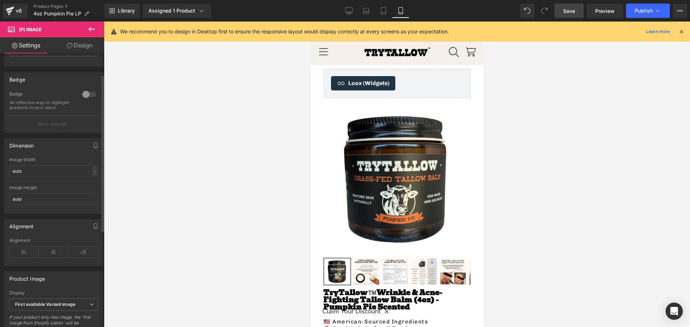
scroll to position [36, 0]
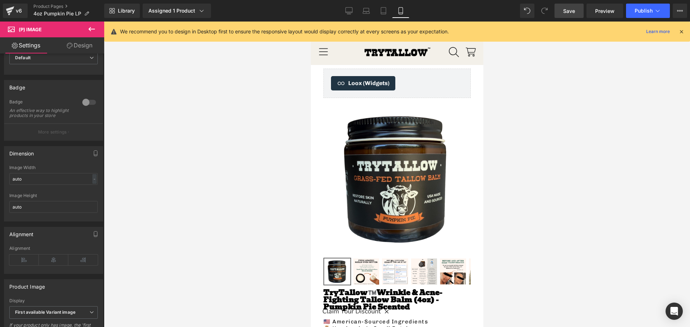
click at [67, 46] on icon at bounding box center [70, 46] width 6 height 6
click at [0, 0] on div "Spacing" at bounding box center [0, 0] width 0 height 0
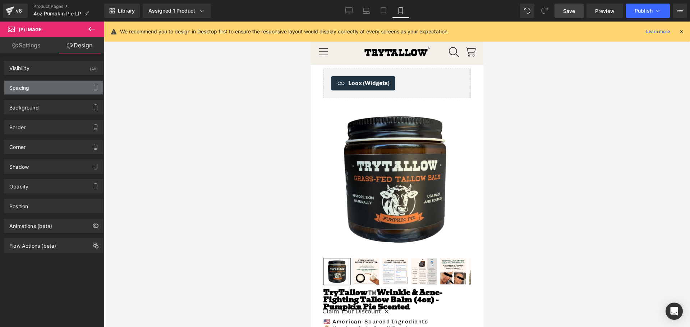
click at [51, 87] on div "Spacing" at bounding box center [53, 88] width 98 height 14
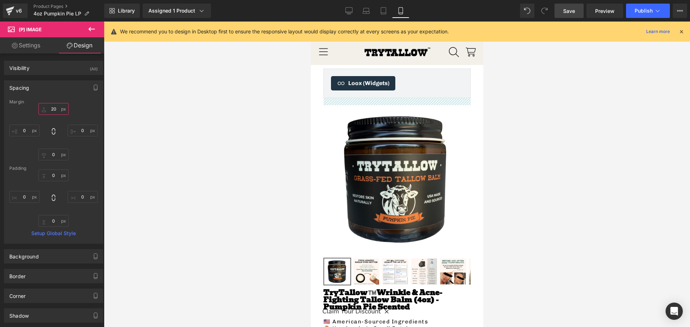
click at [56, 107] on input "text" at bounding box center [53, 109] width 30 height 12
type input "20"
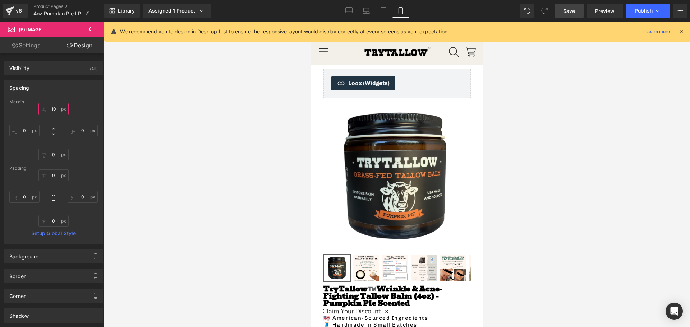
type input "1"
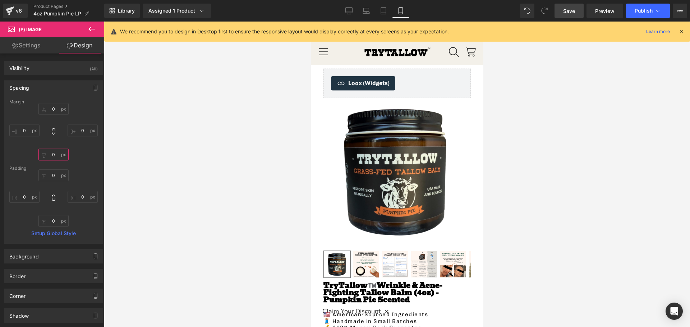
click at [55, 157] on input "text" at bounding box center [53, 155] width 30 height 12
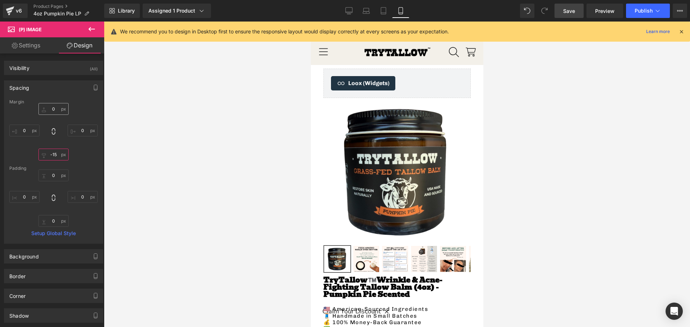
type input "-15"
click at [57, 109] on input "text" at bounding box center [53, 109] width 30 height 12
type input "-15"
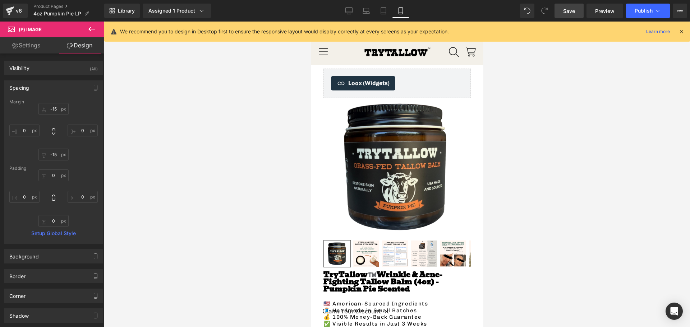
click at [203, 215] on div at bounding box center [397, 175] width 586 height 306
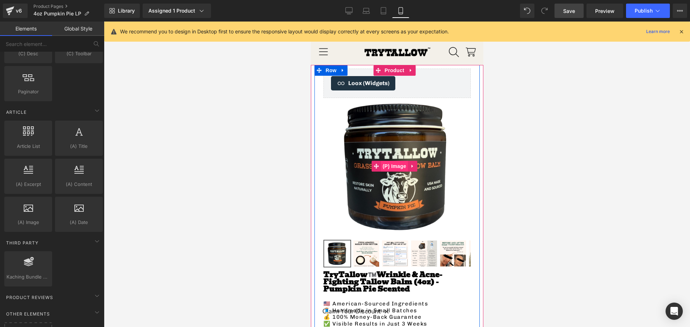
click at [391, 167] on span "(P) Image" at bounding box center [393, 166] width 27 height 11
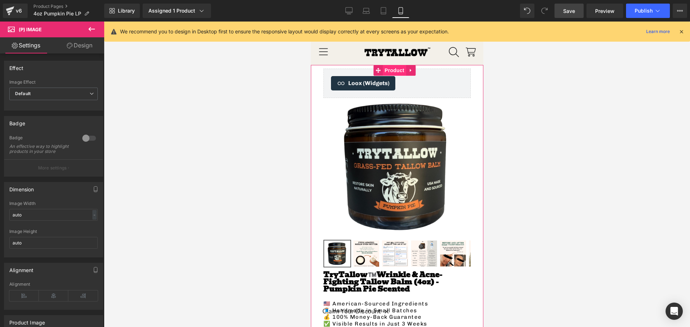
click at [392, 74] on span "Product" at bounding box center [393, 70] width 23 height 11
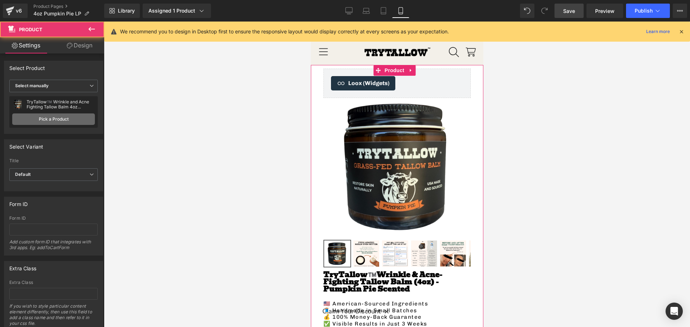
click at [46, 112] on div "TryTallow™️ Wrinkle and Acne Fighting Tallow Balm 4oz (Pumpkin Pie Scented) Try…" at bounding box center [53, 112] width 88 height 32
click at [46, 116] on link "Pick a Product" at bounding box center [53, 119] width 83 height 11
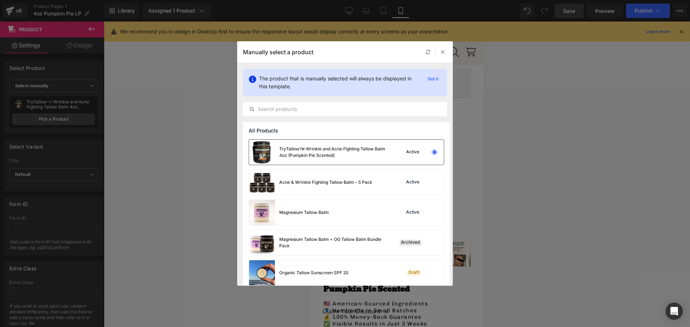
click at [343, 149] on div "TryTallow™️ Wrinkle and Acne Fighting Tallow Balm 4oz (Pumpkin Pie Scented)" at bounding box center [333, 152] width 108 height 13
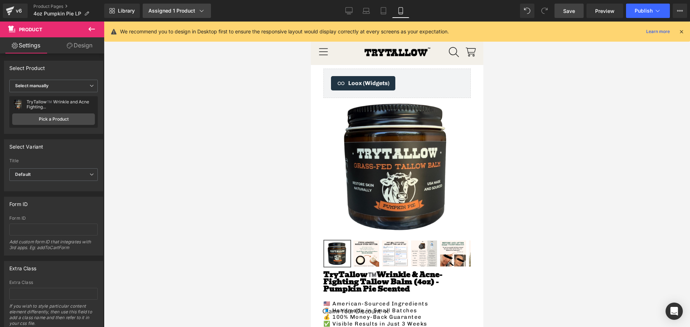
click at [187, 14] on div "Assigned 1 Product" at bounding box center [176, 10] width 57 height 7
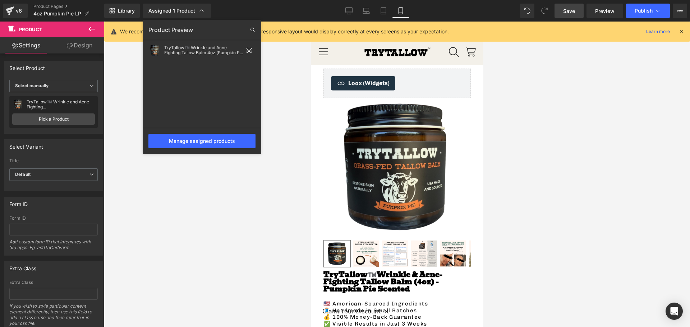
click at [251, 211] on div at bounding box center [397, 175] width 586 height 306
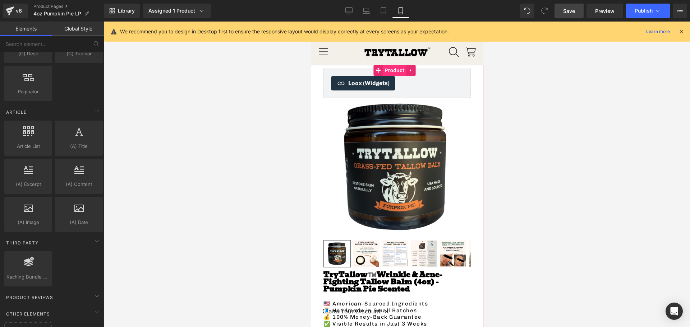
click at [391, 66] on span "Product" at bounding box center [393, 70] width 23 height 11
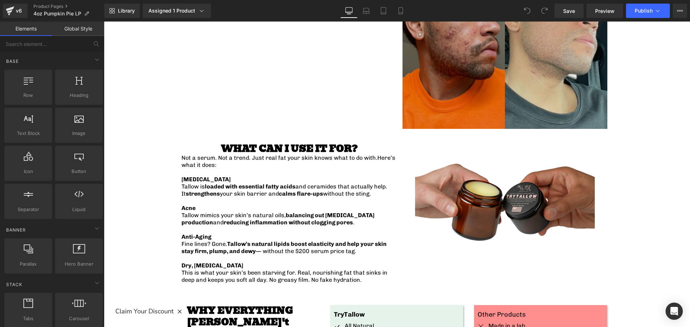
scroll to position [611, 0]
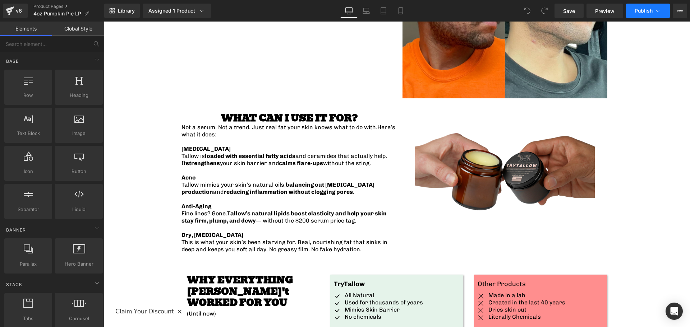
click at [640, 14] on button "Publish" at bounding box center [648, 11] width 44 height 14
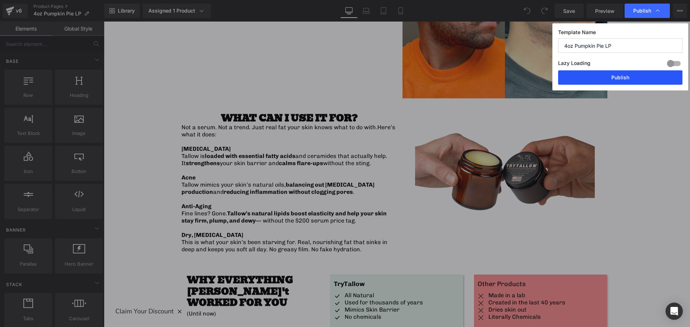
click at [624, 75] on button "Publish" at bounding box center [620, 77] width 124 height 14
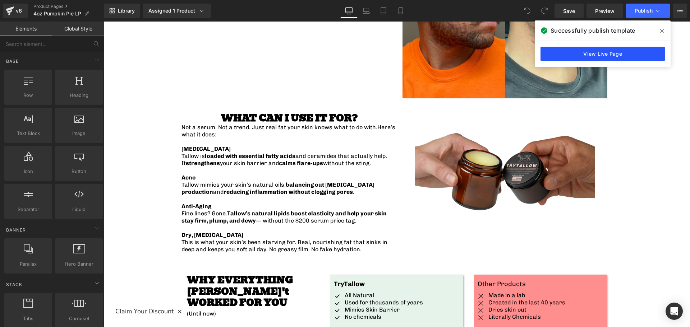
click at [569, 54] on link "View Live Page" at bounding box center [602, 54] width 124 height 14
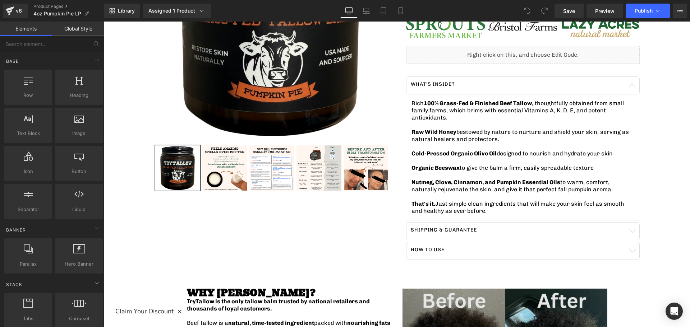
scroll to position [0, 0]
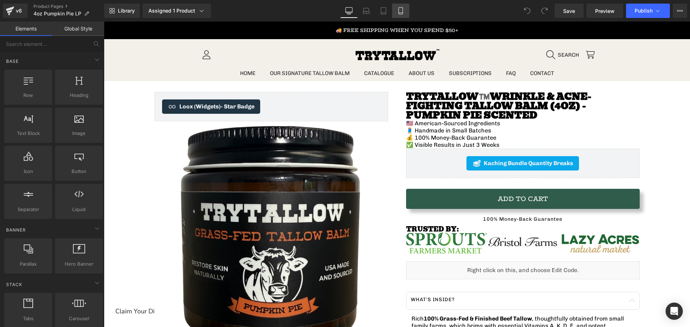
click at [397, 9] on icon at bounding box center [400, 10] width 7 height 7
